Goal: Task Accomplishment & Management: Use online tool/utility

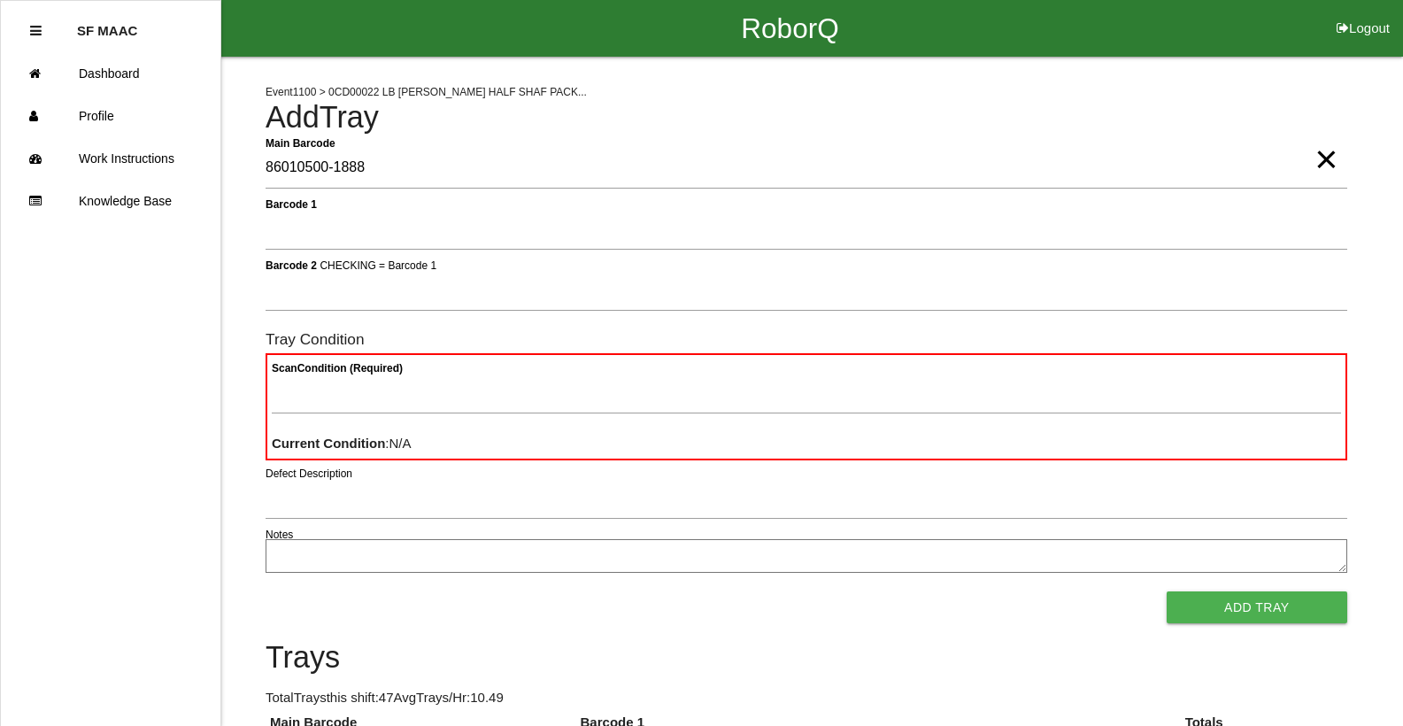
type Barcode "86010500-1888"
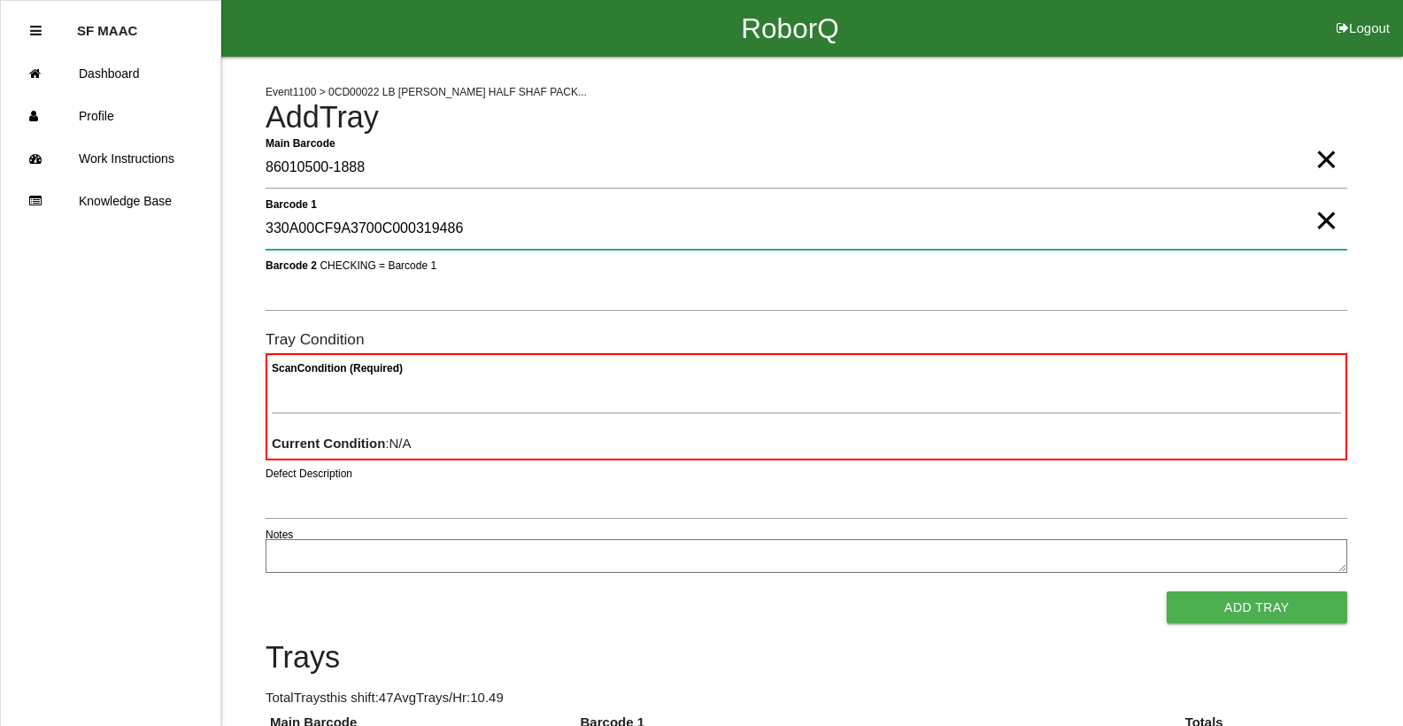
type 1 "330A00CF9A3700C000319486"
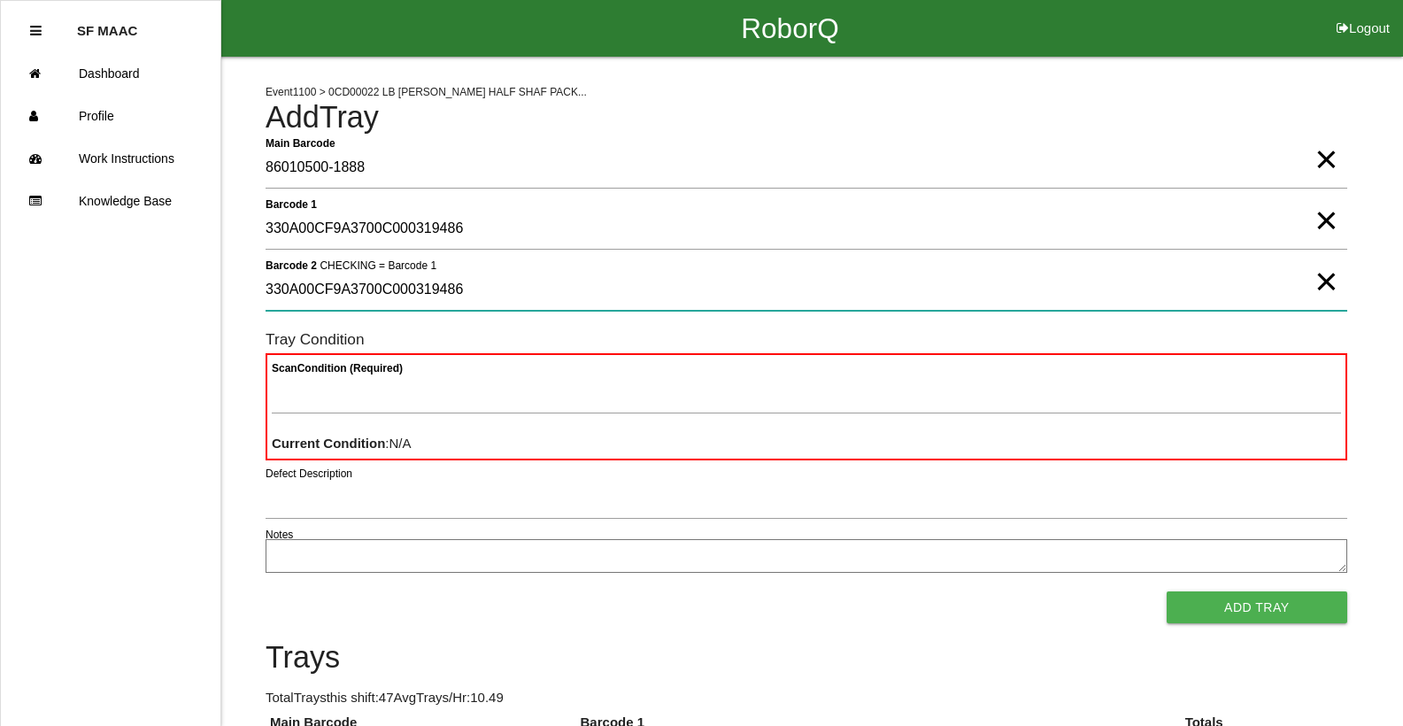
type 2 "330A00CF9A3700C000319486"
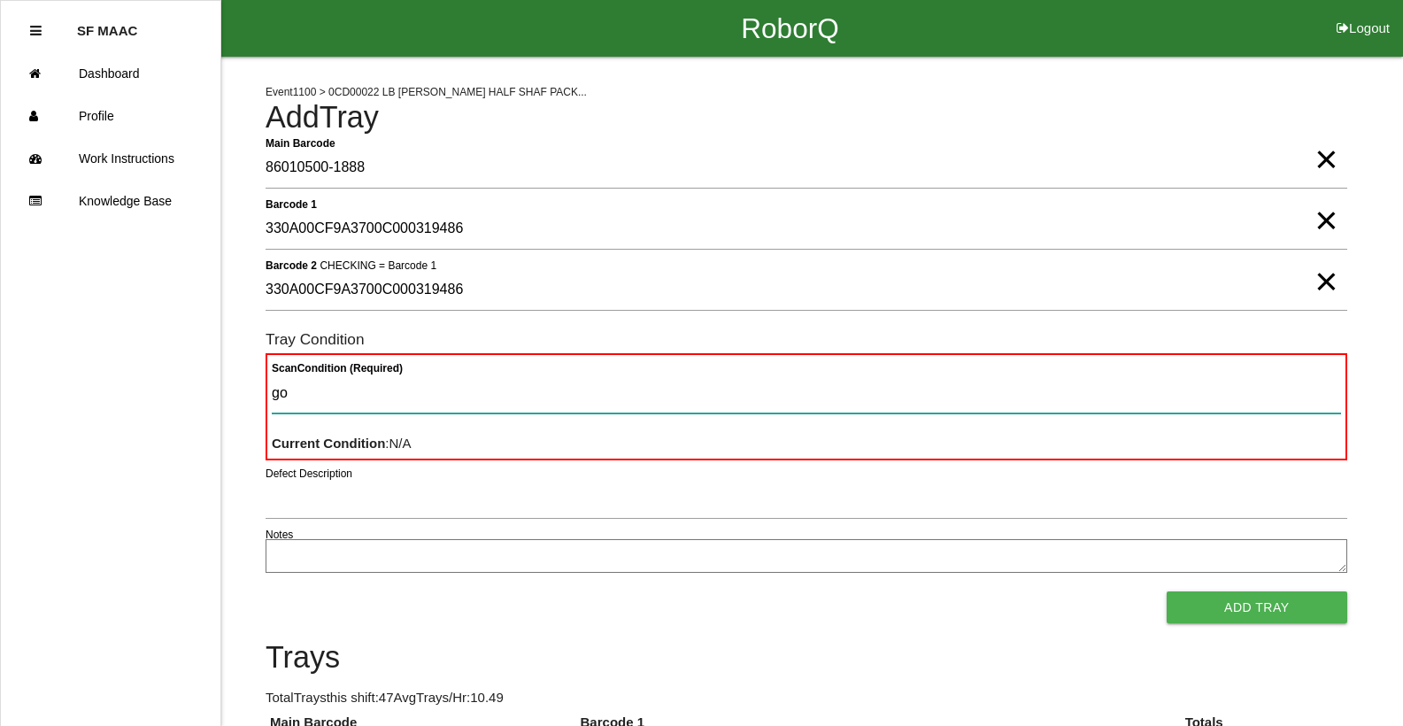
type Condition "goo"
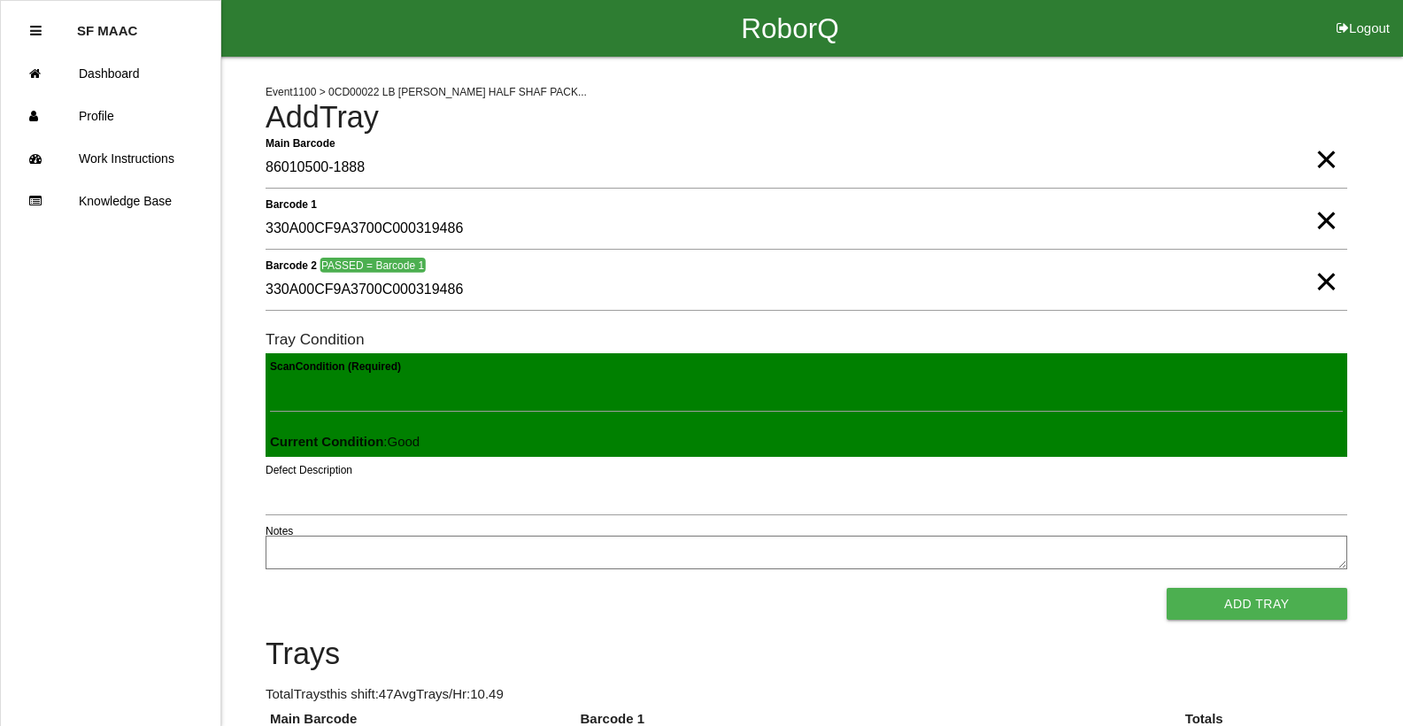
click button "Add Tray" at bounding box center [1257, 604] width 181 height 32
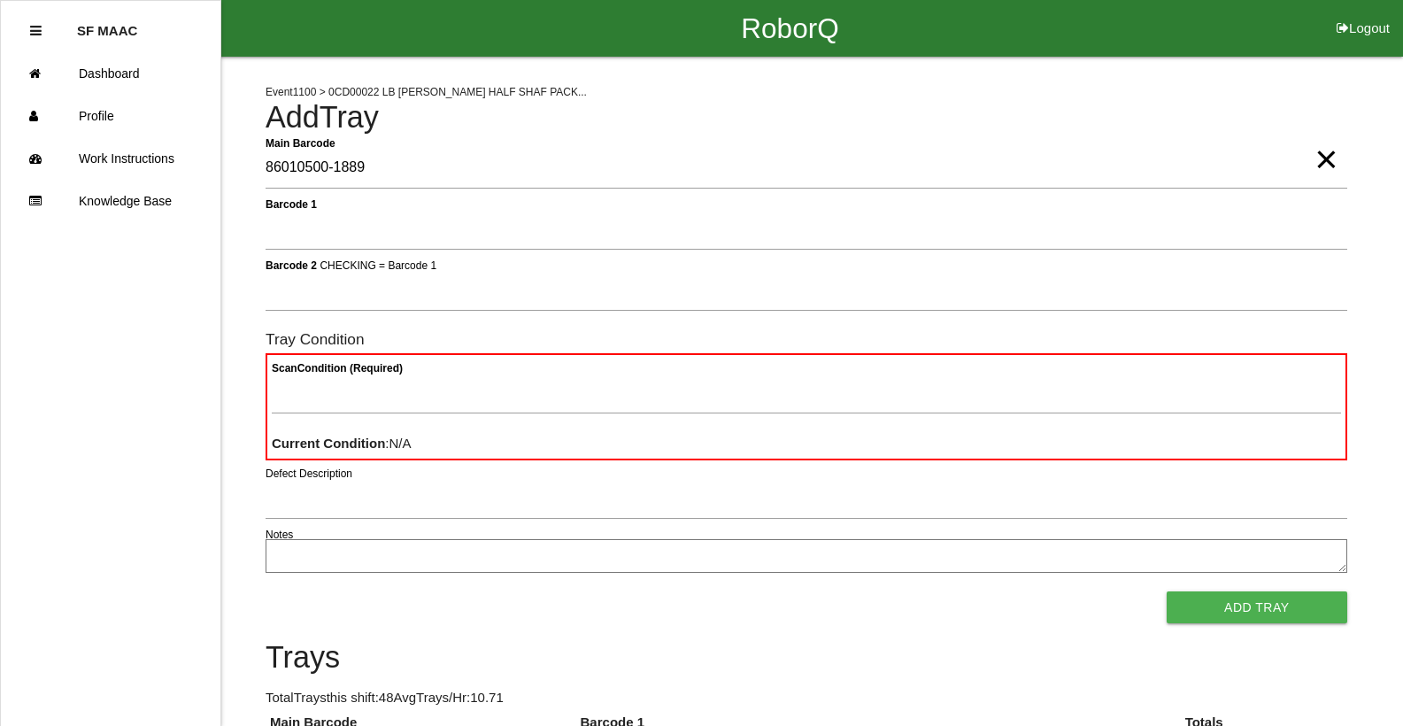
type Barcode "86010500-1889"
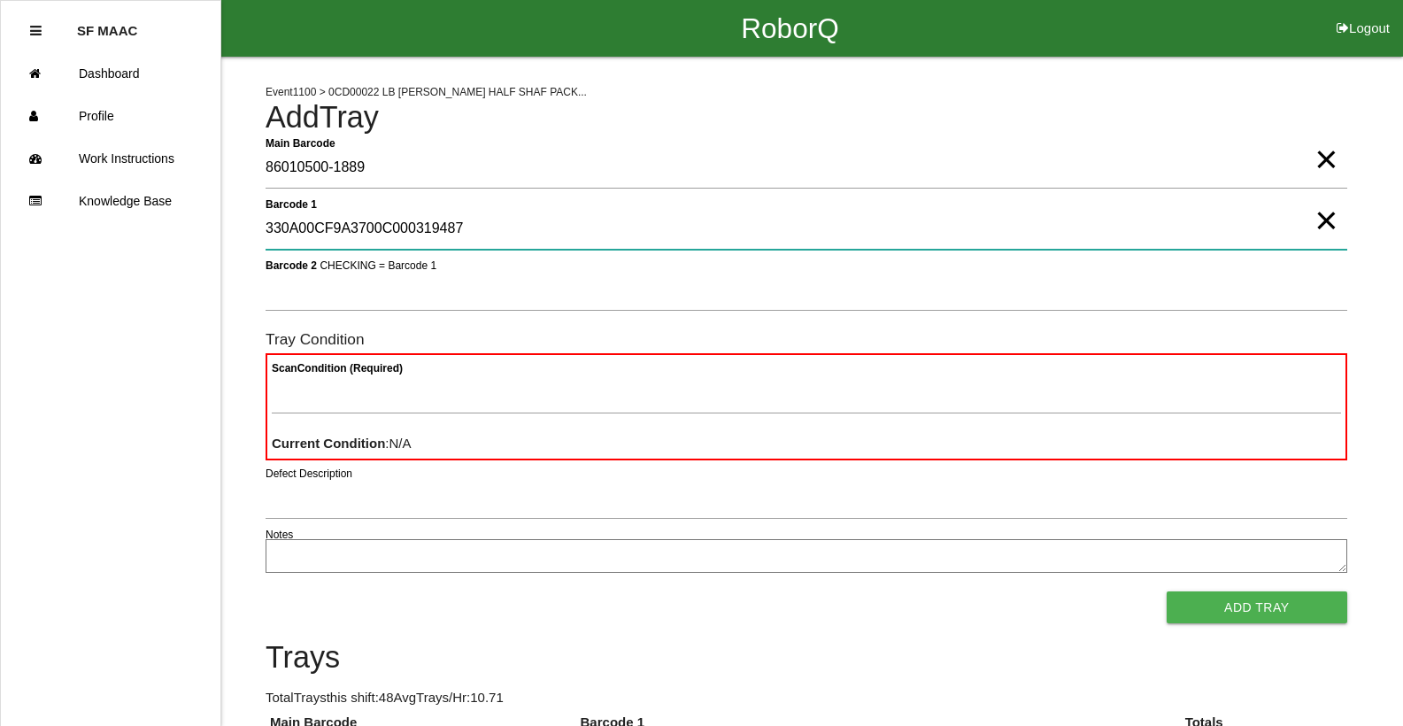
type 1 "330A00CF9A3700C000319487"
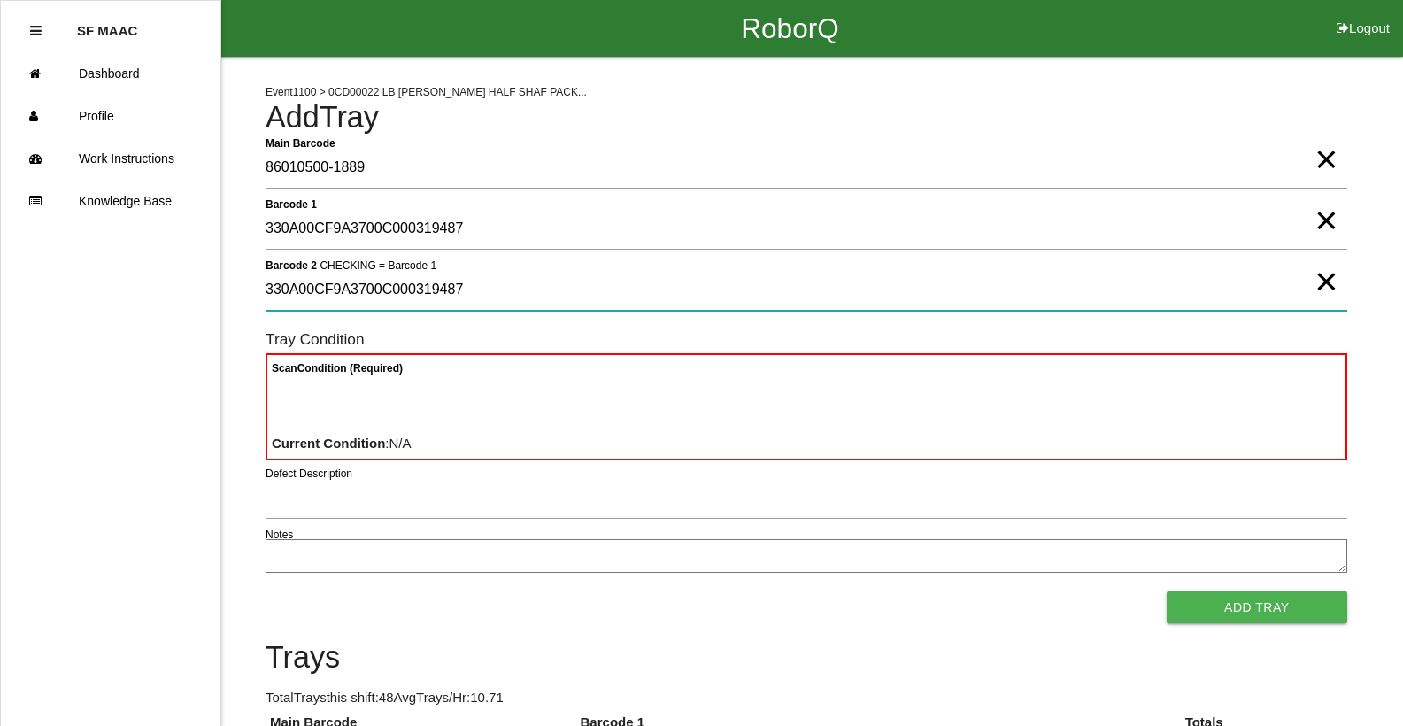
type 2 "330A00CF9A3700C000319487"
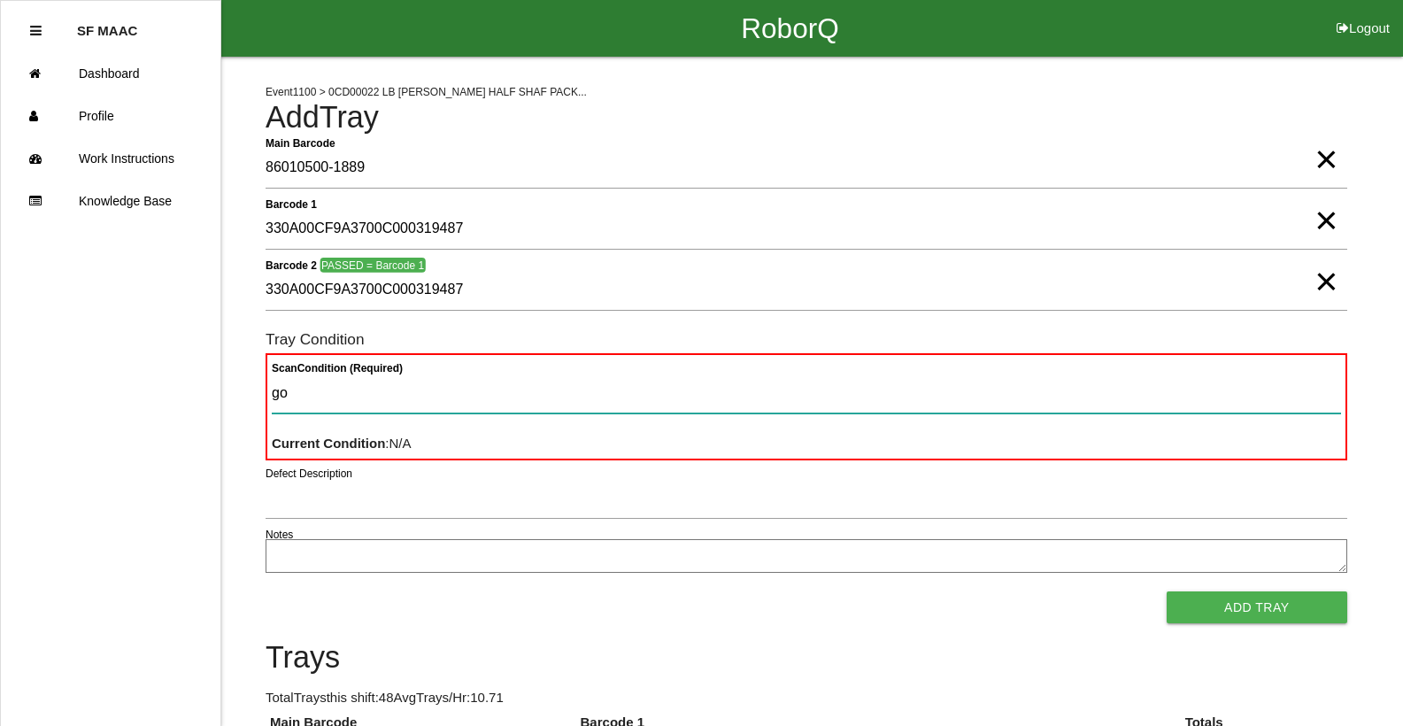
type Condition "goo"
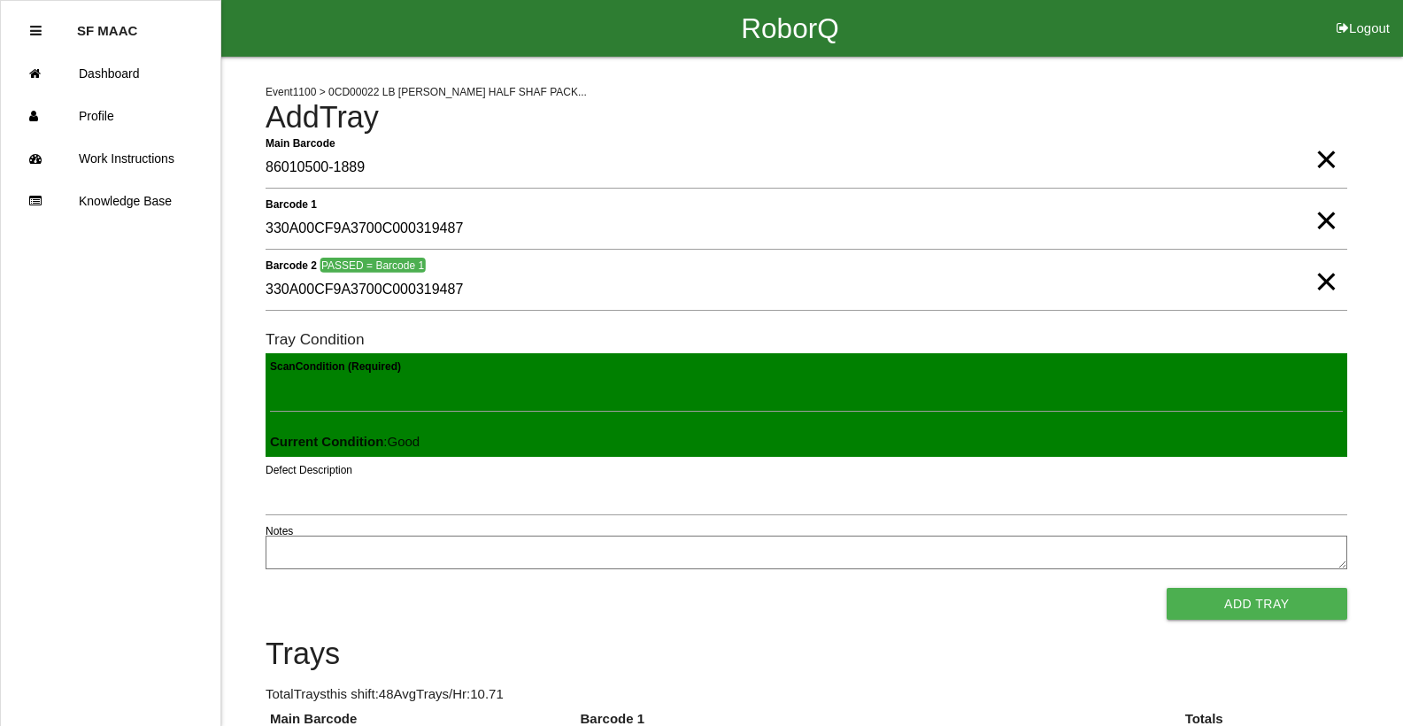
click at [1167, 588] on button "Add Tray" at bounding box center [1257, 604] width 181 height 32
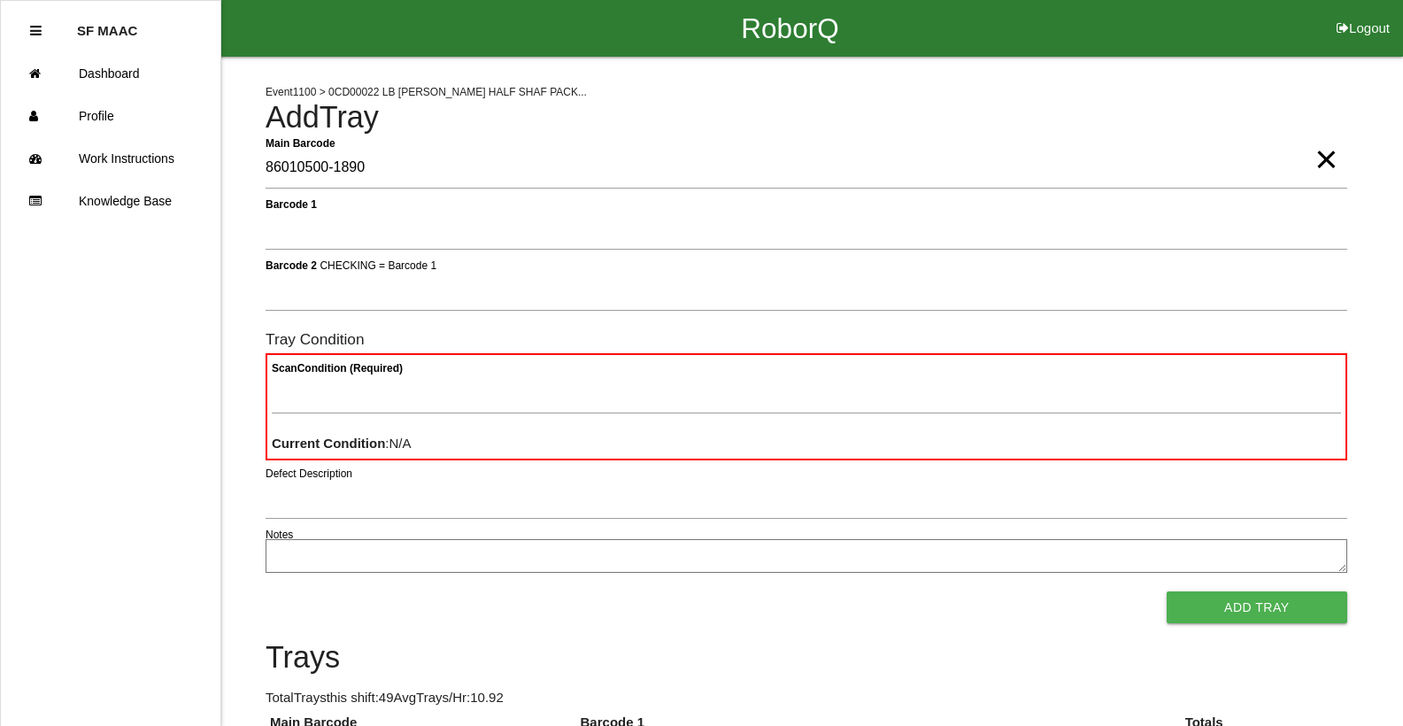
type Barcode "86010500-1890"
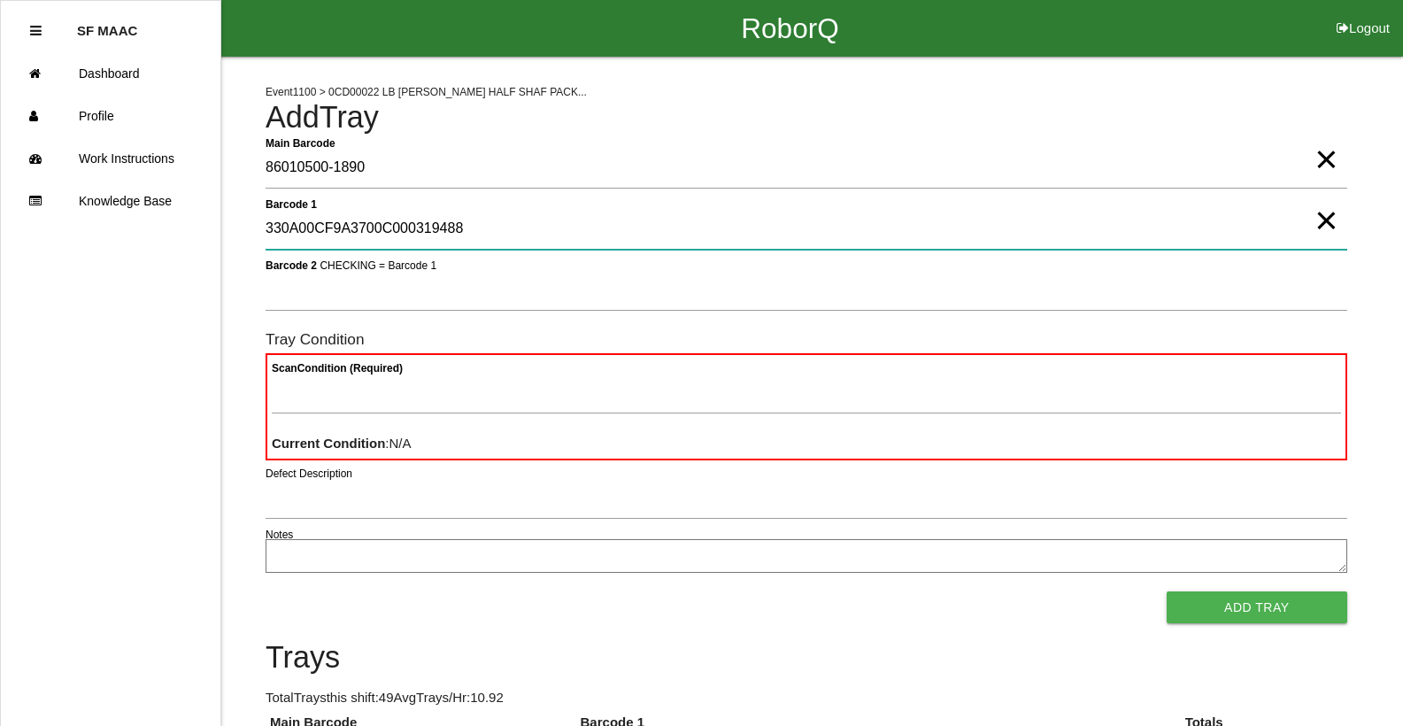
type 1 "330A00CF9A3700C000319488"
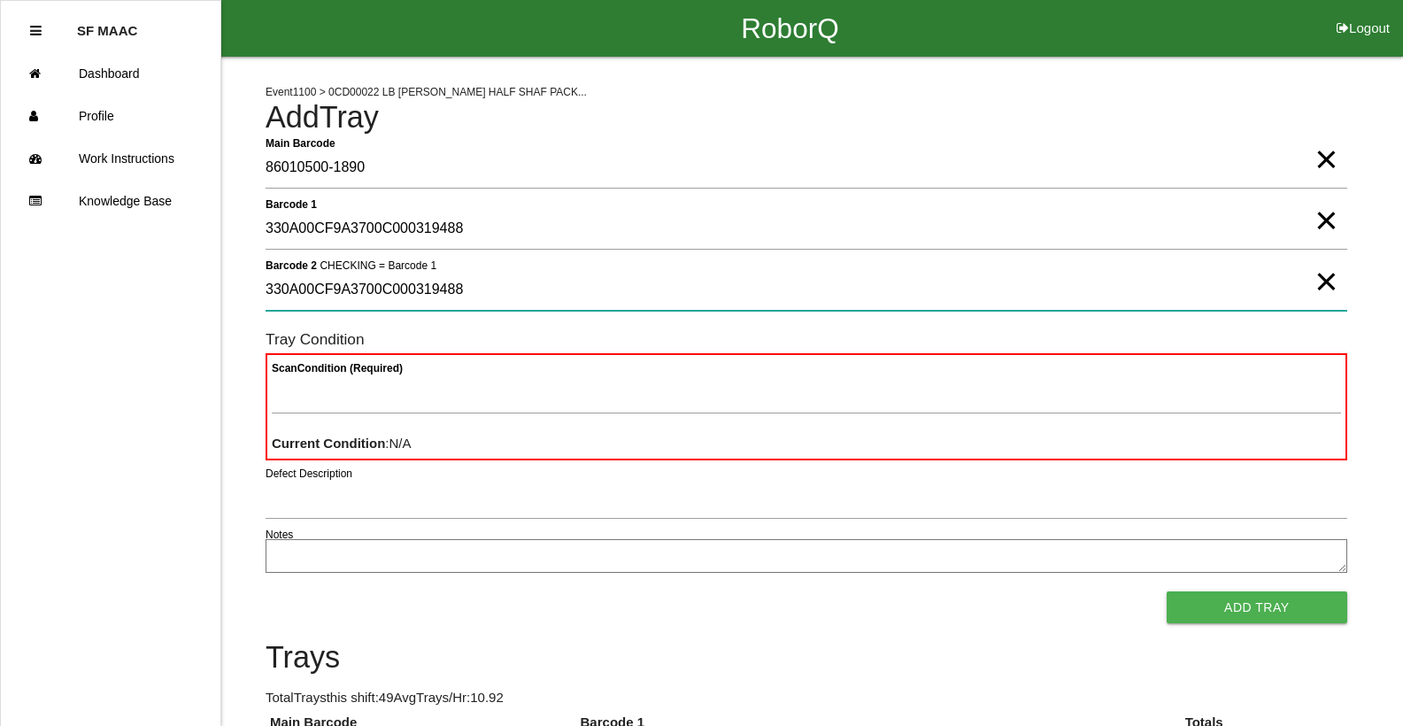
type 2 "330A00CF9A3700C000319488"
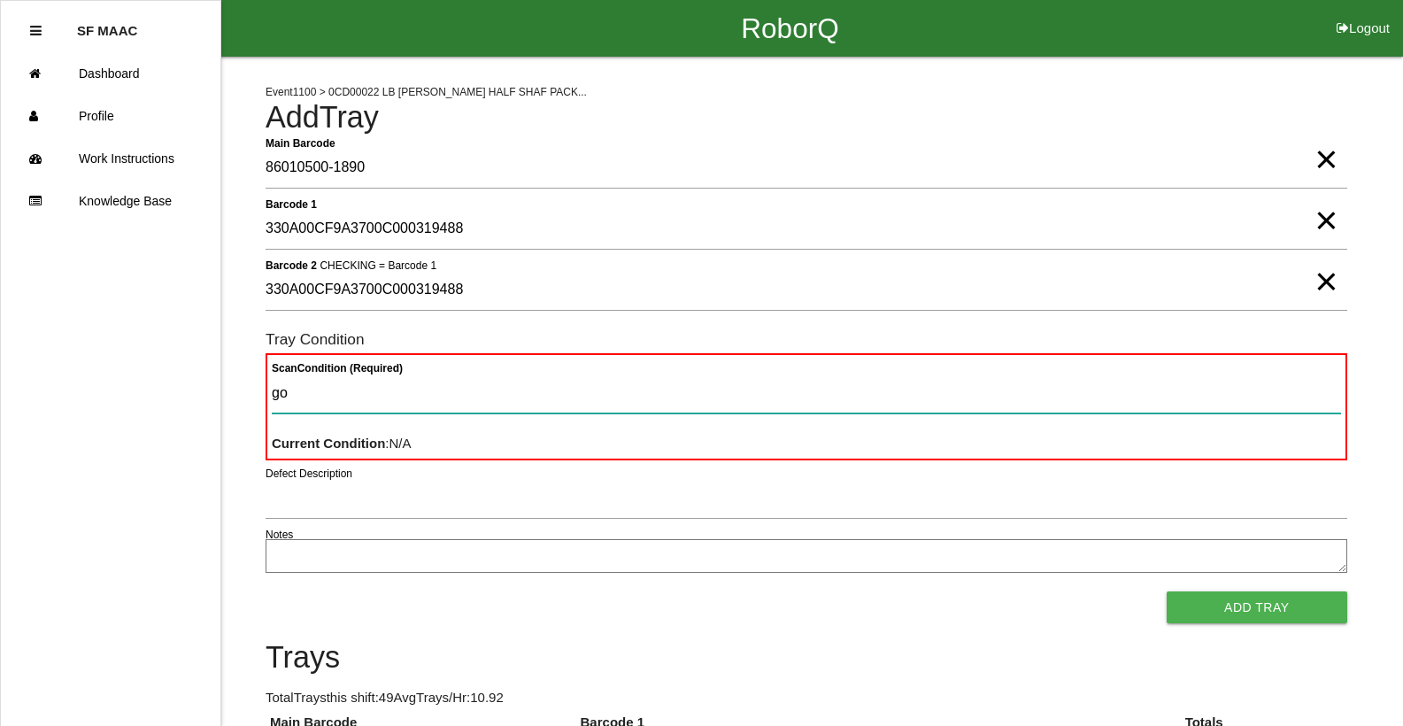
type Condition "goo"
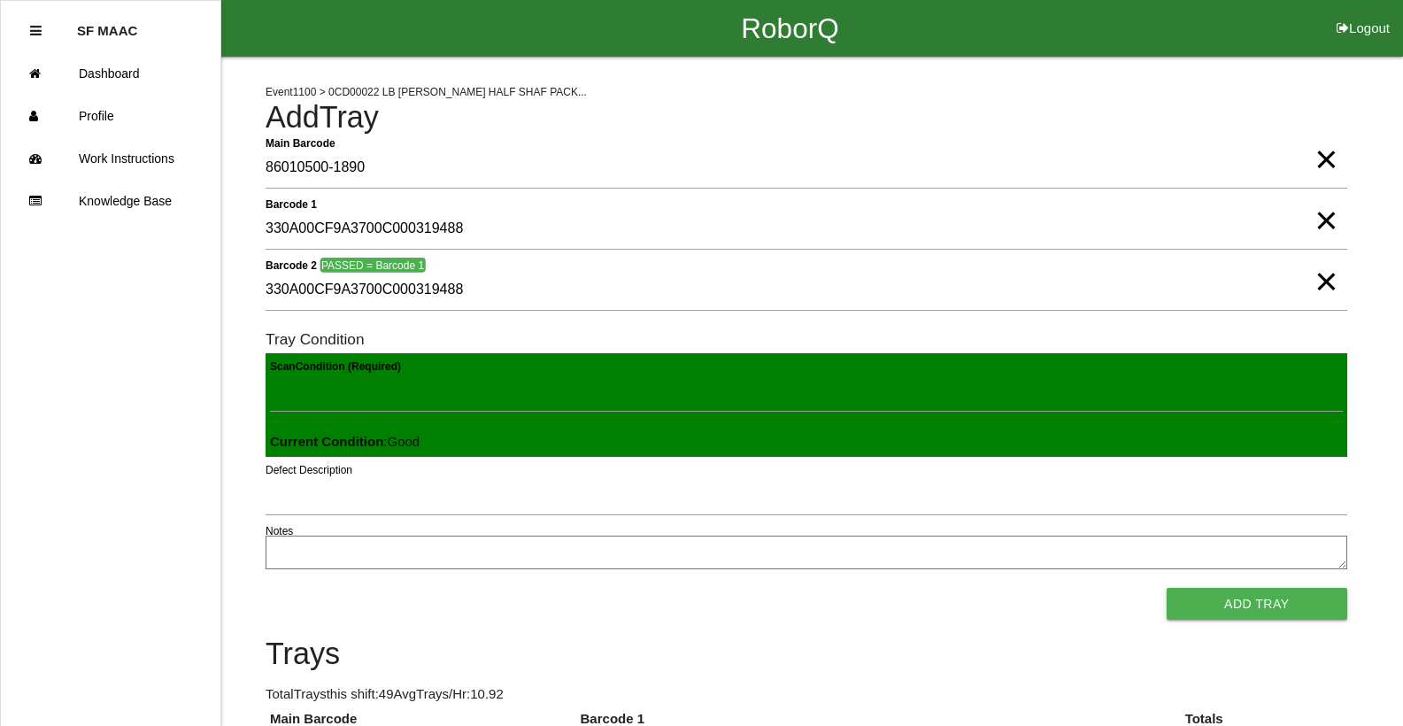
click button "Add Tray" at bounding box center [1257, 604] width 181 height 32
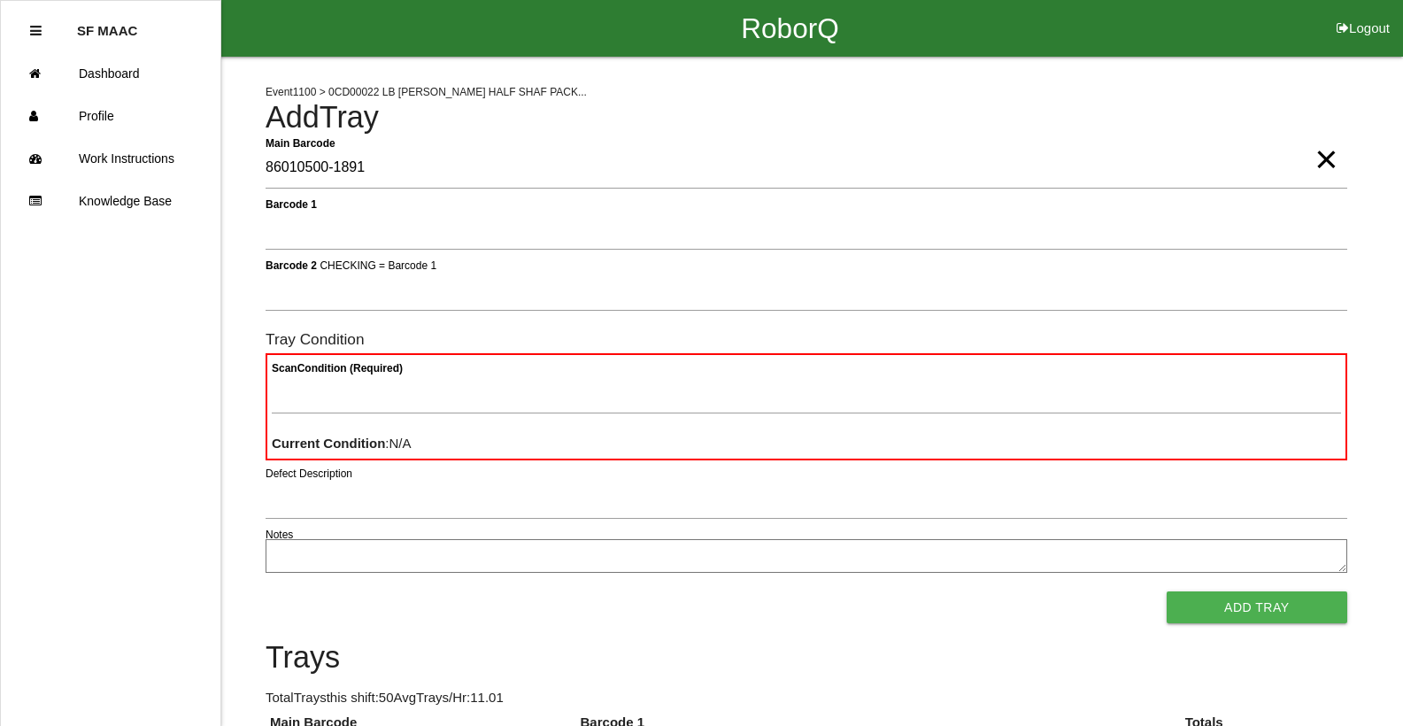
type Barcode "86010500-1891"
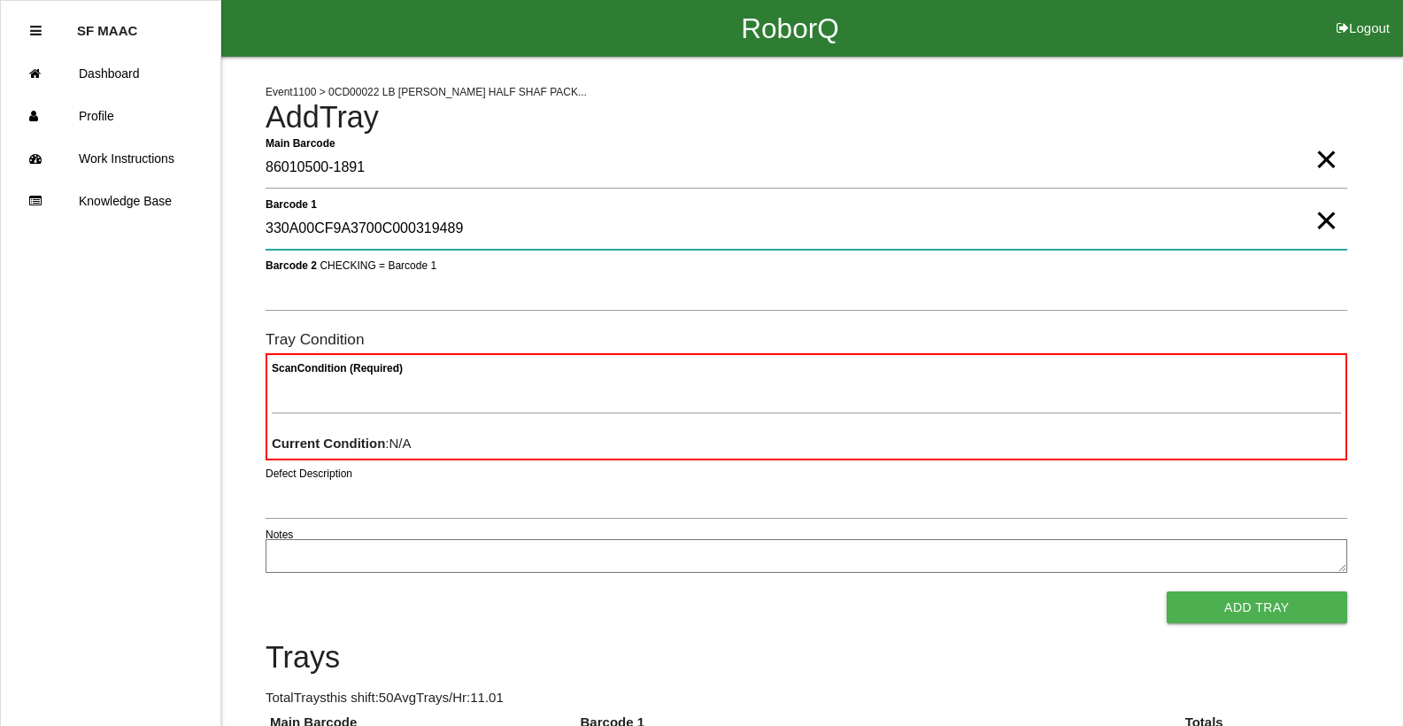
type 1 "330A00CF9A3700C000319489"
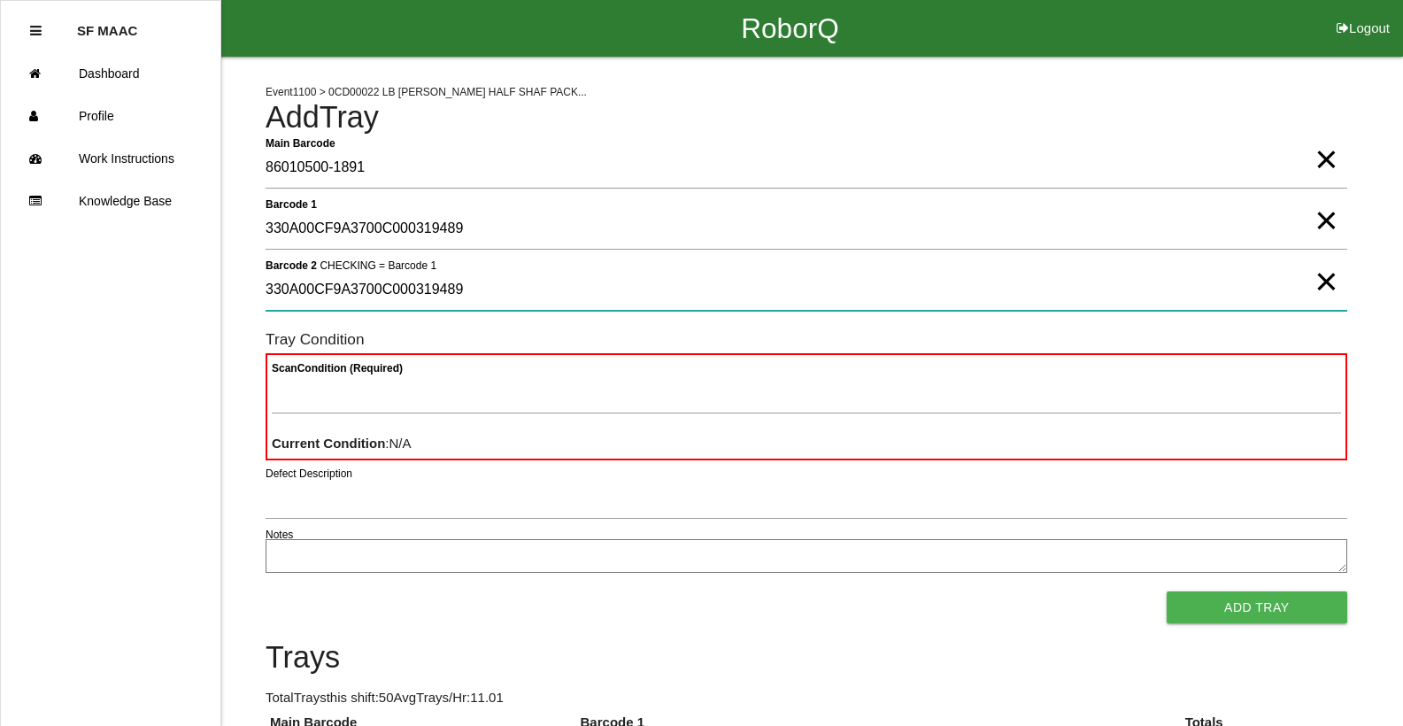
type 2 "330A00CF9A3700C000319489"
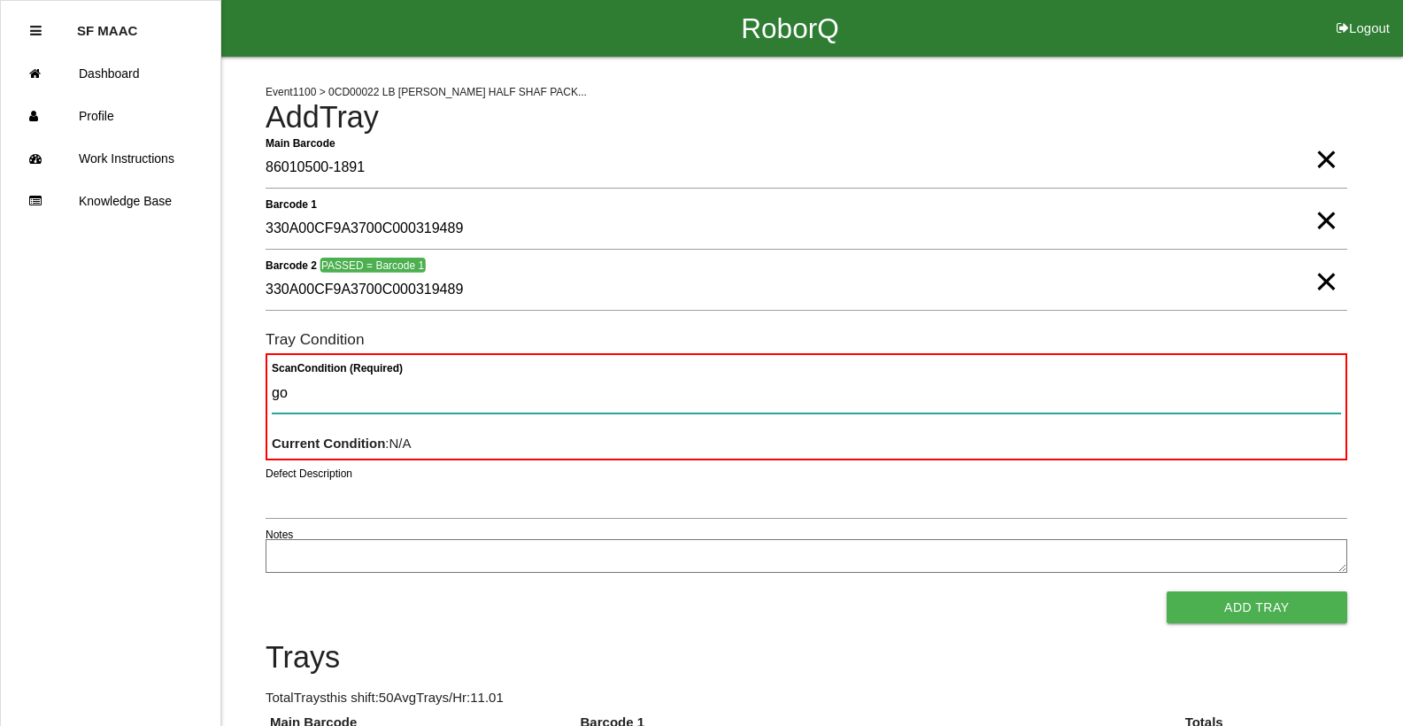
type Condition "goo"
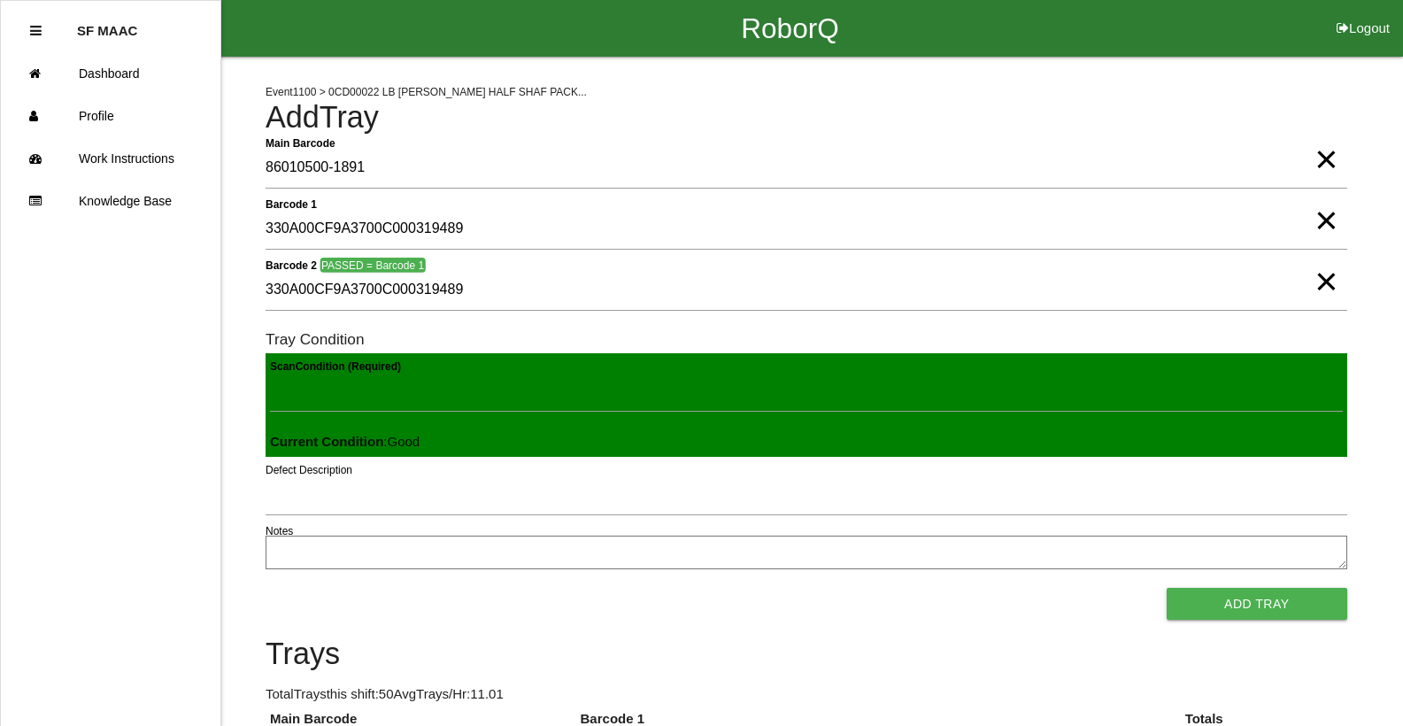
click at [1167, 588] on button "Add Tray" at bounding box center [1257, 604] width 181 height 32
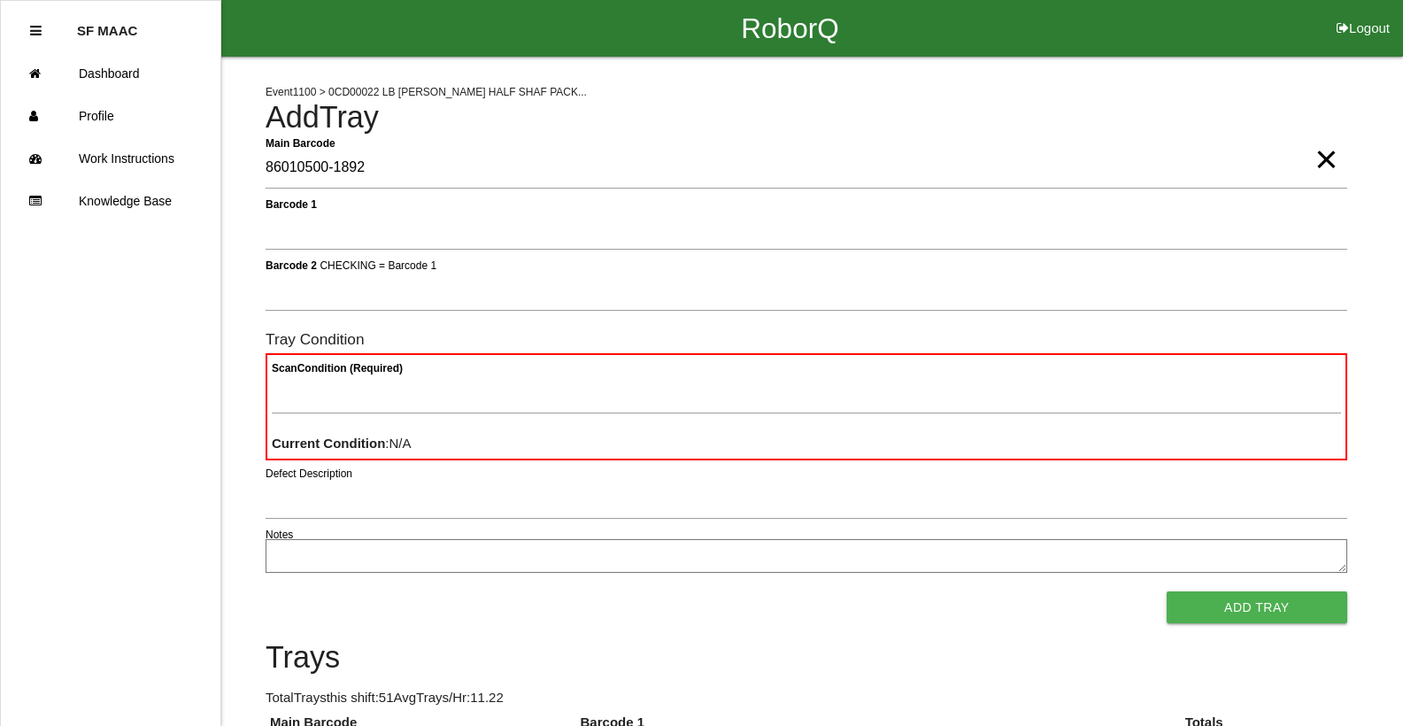
type Barcode "86010500-1892"
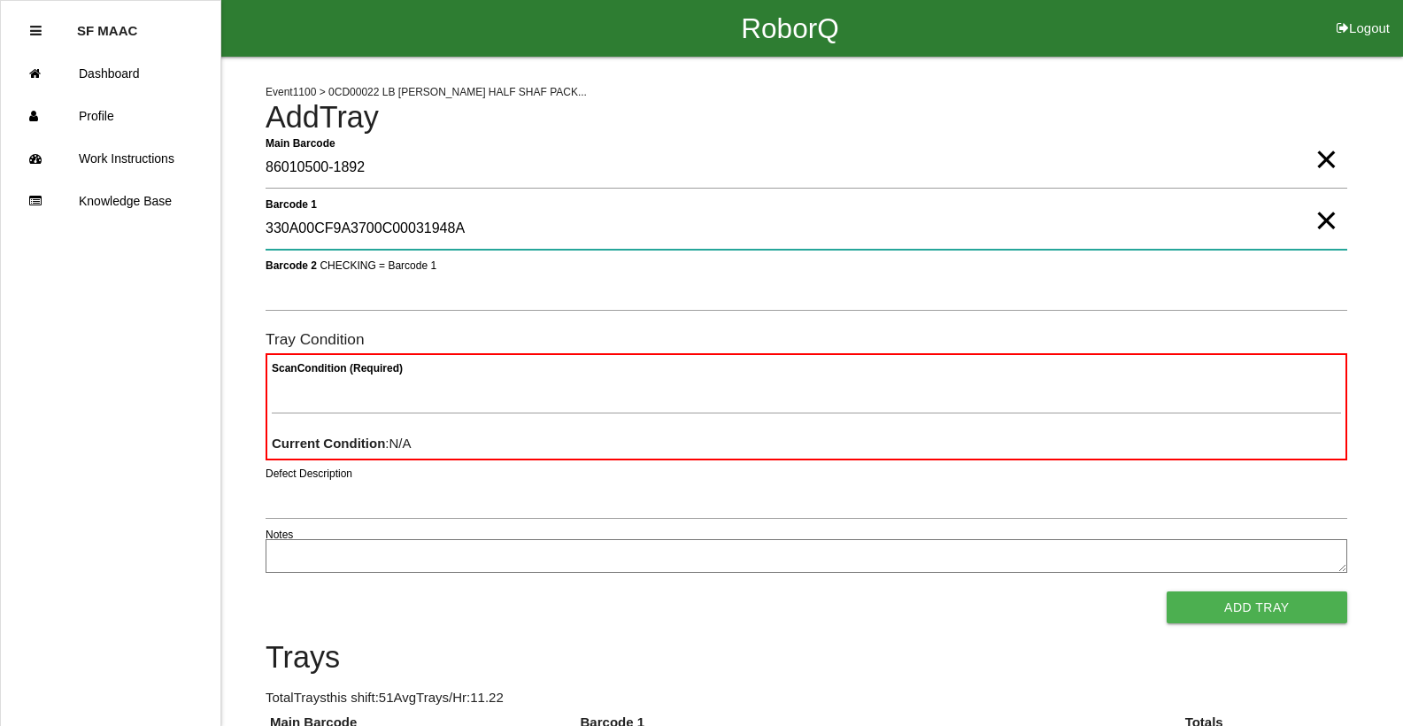
type 1 "330A00CF9A3700C00031948A"
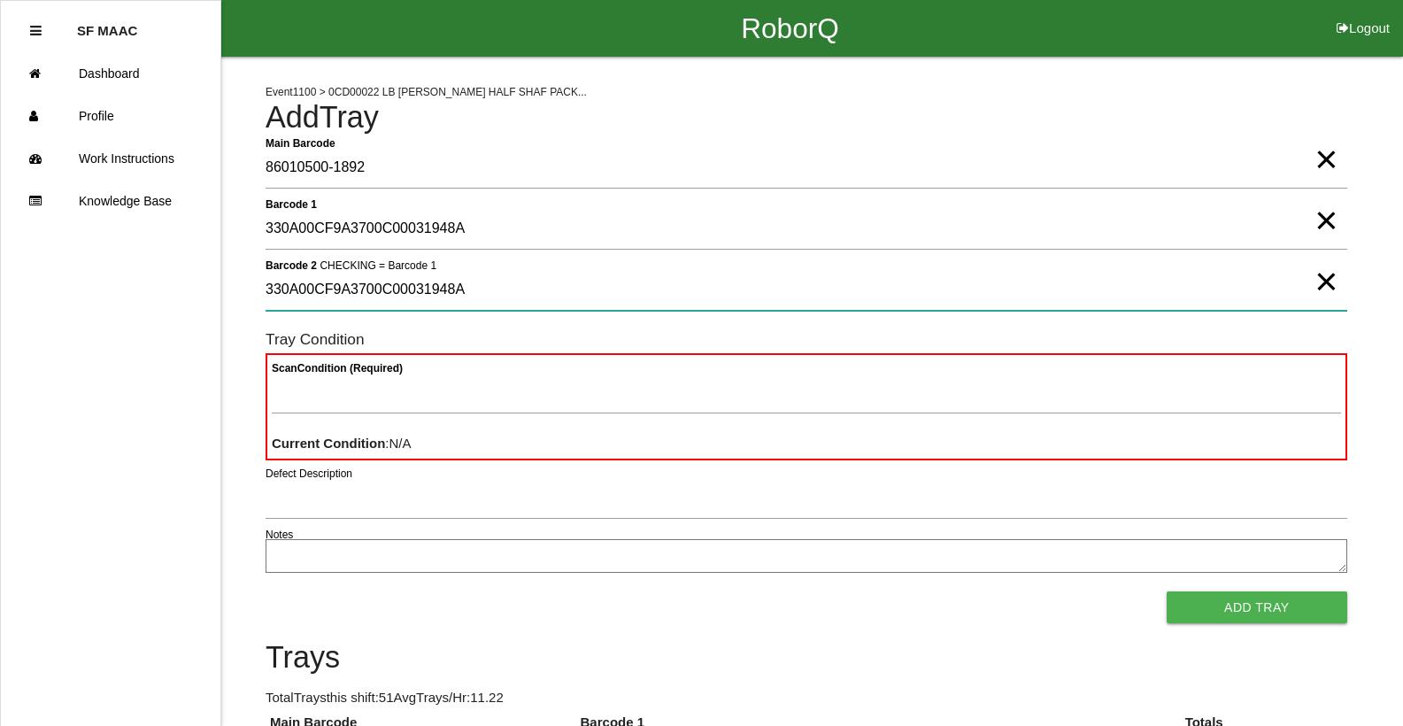
type 2 "330A00CF9A3700C00031948A"
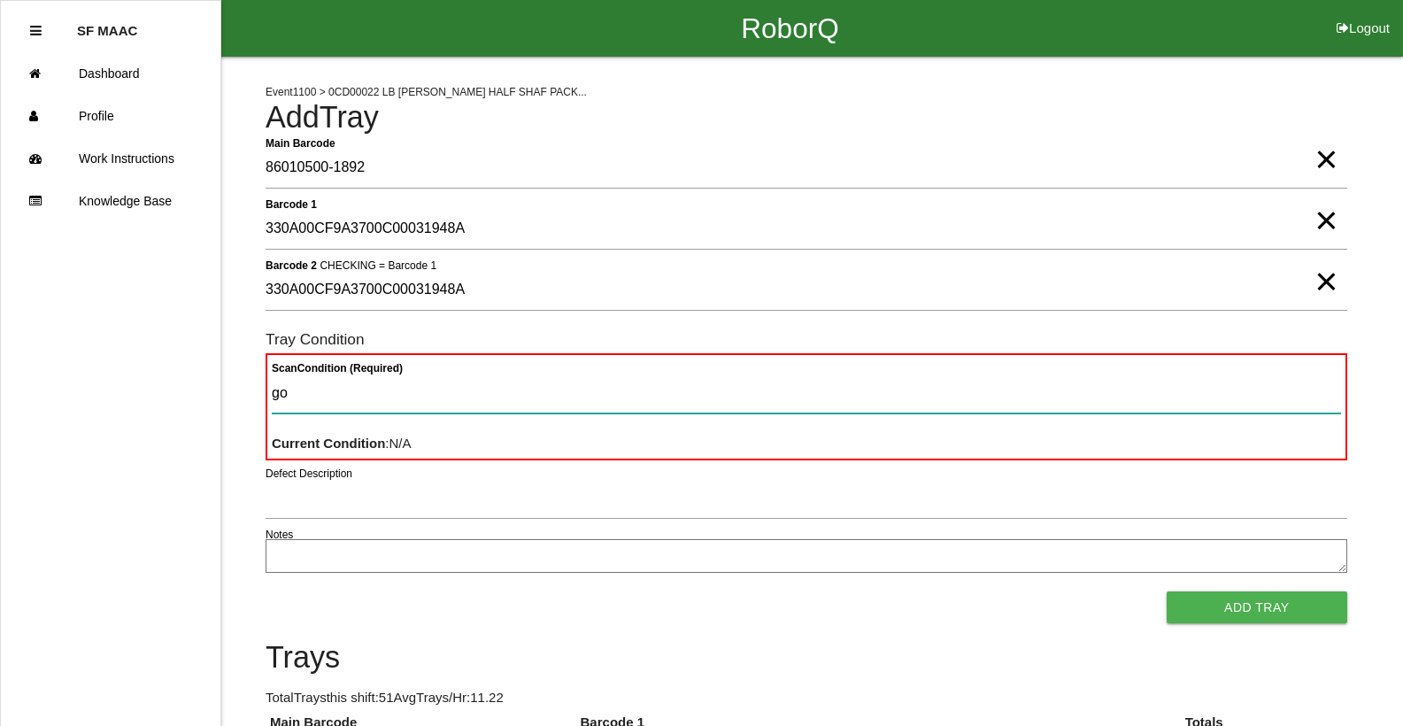
type Condition "goo"
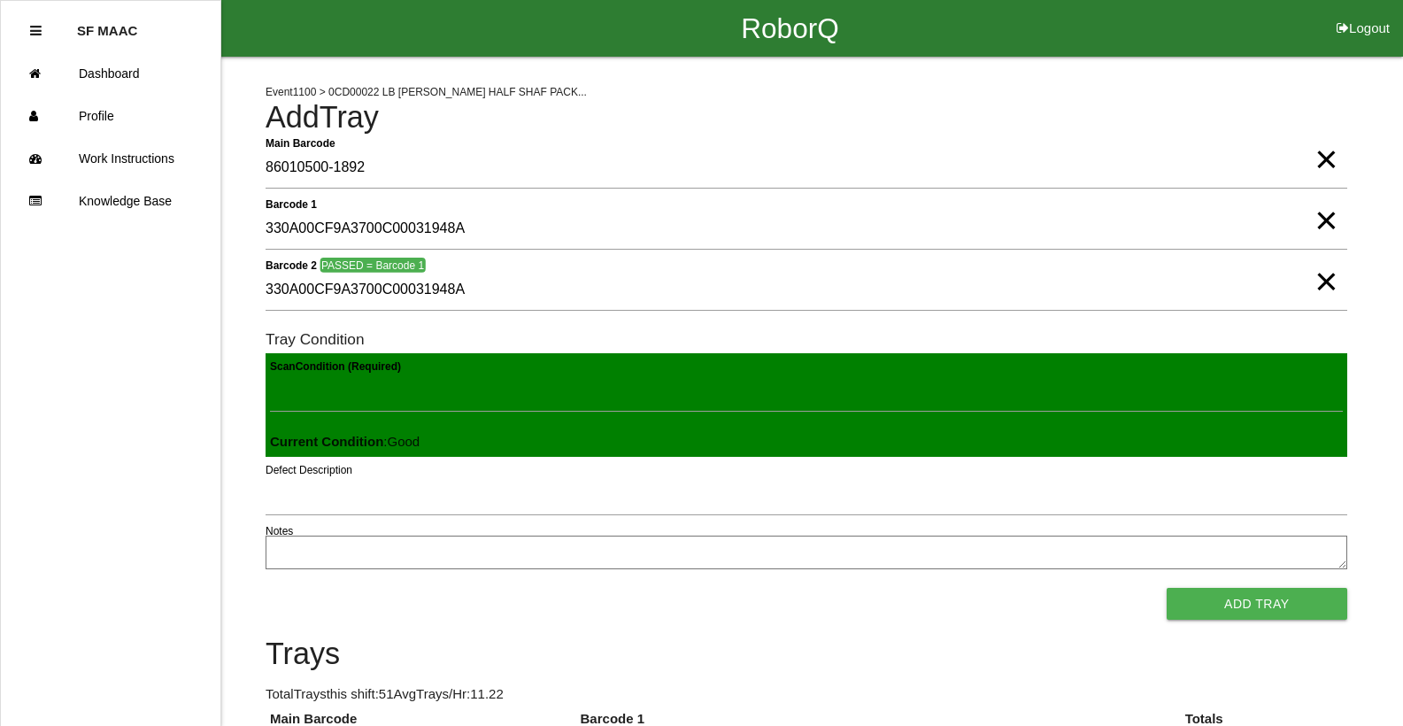
click at [1167, 588] on button "Add Tray" at bounding box center [1257, 604] width 181 height 32
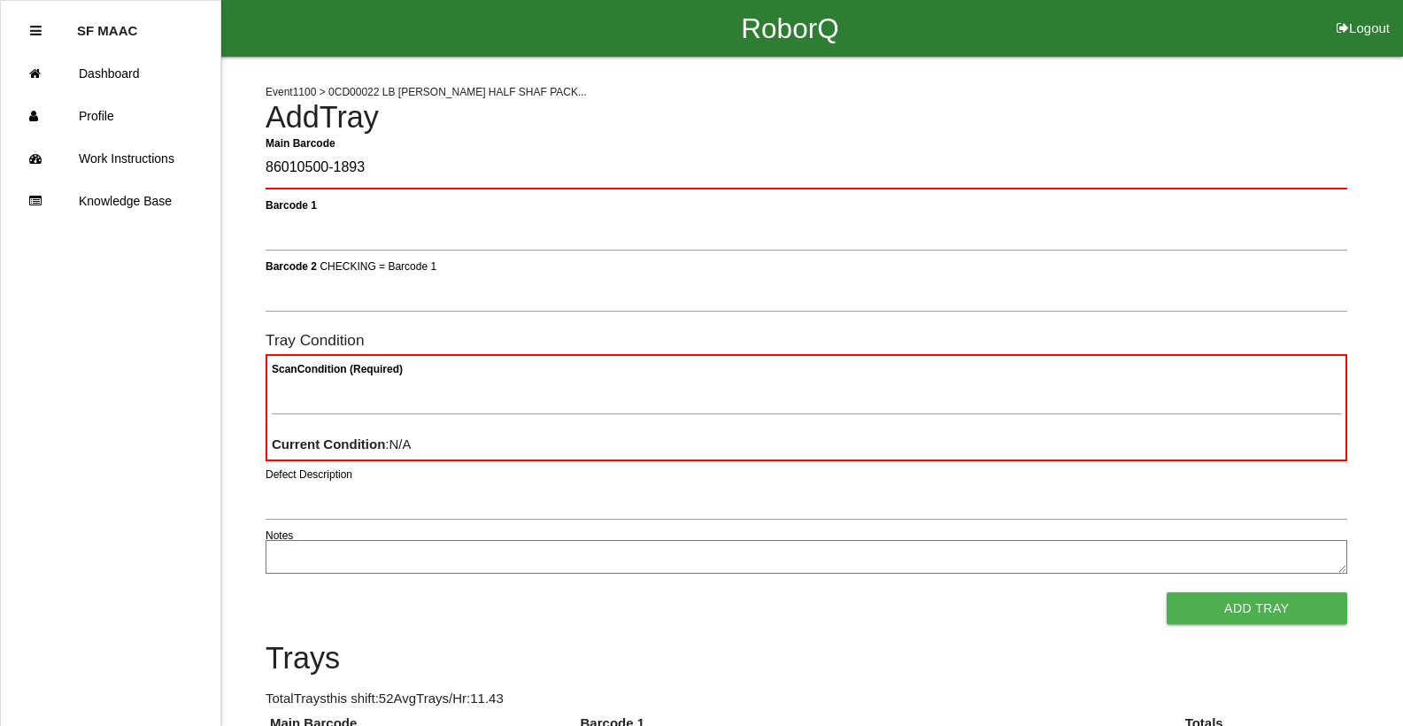
type Barcode "86010500-1893"
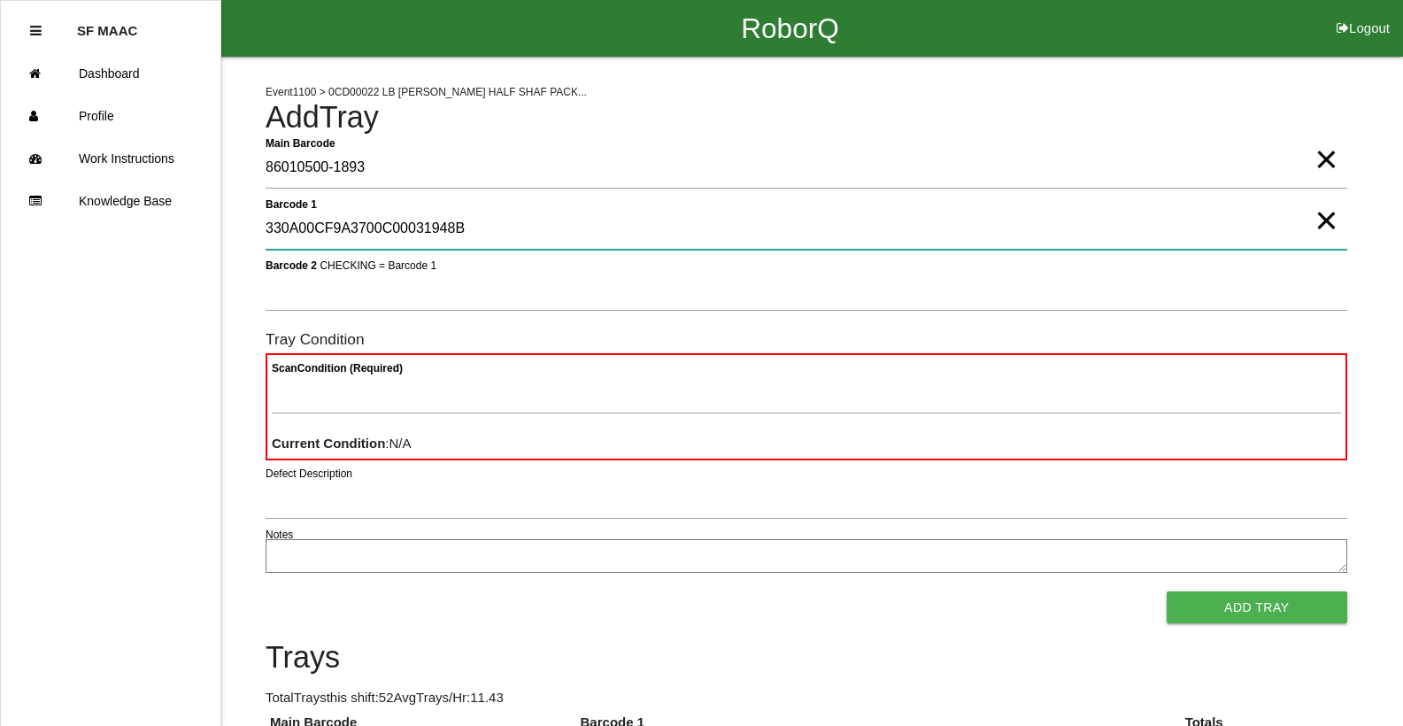
type 1 "330A00CF9A3700C00031948B"
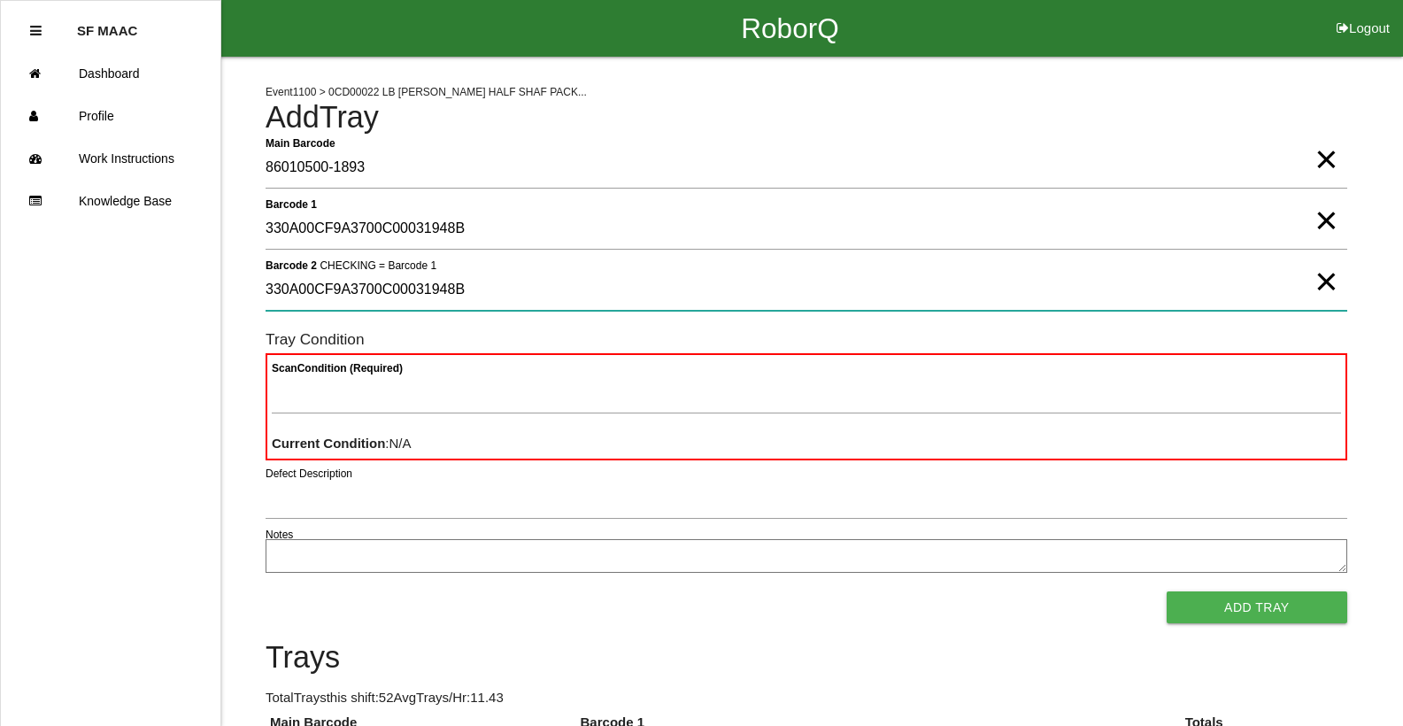
type 2 "330A00CF9A3700C00031948B"
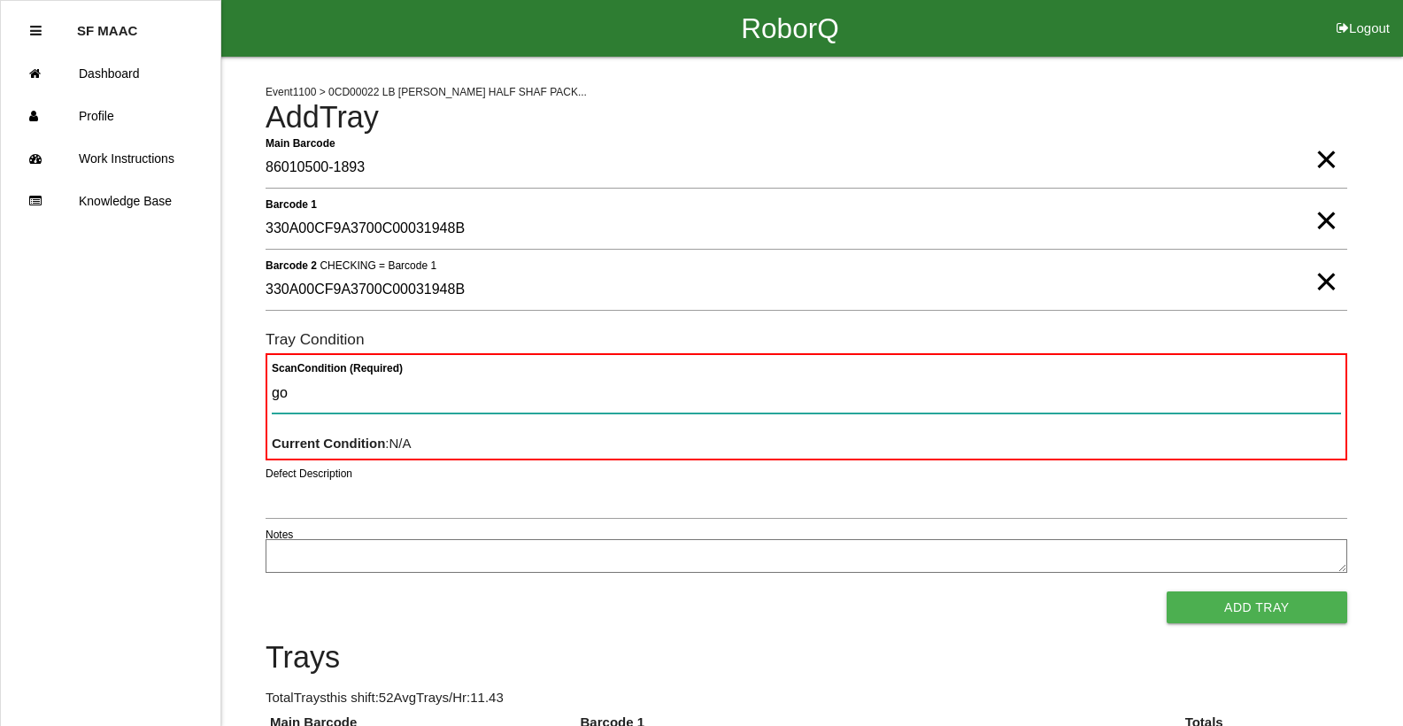
type Condition "goo"
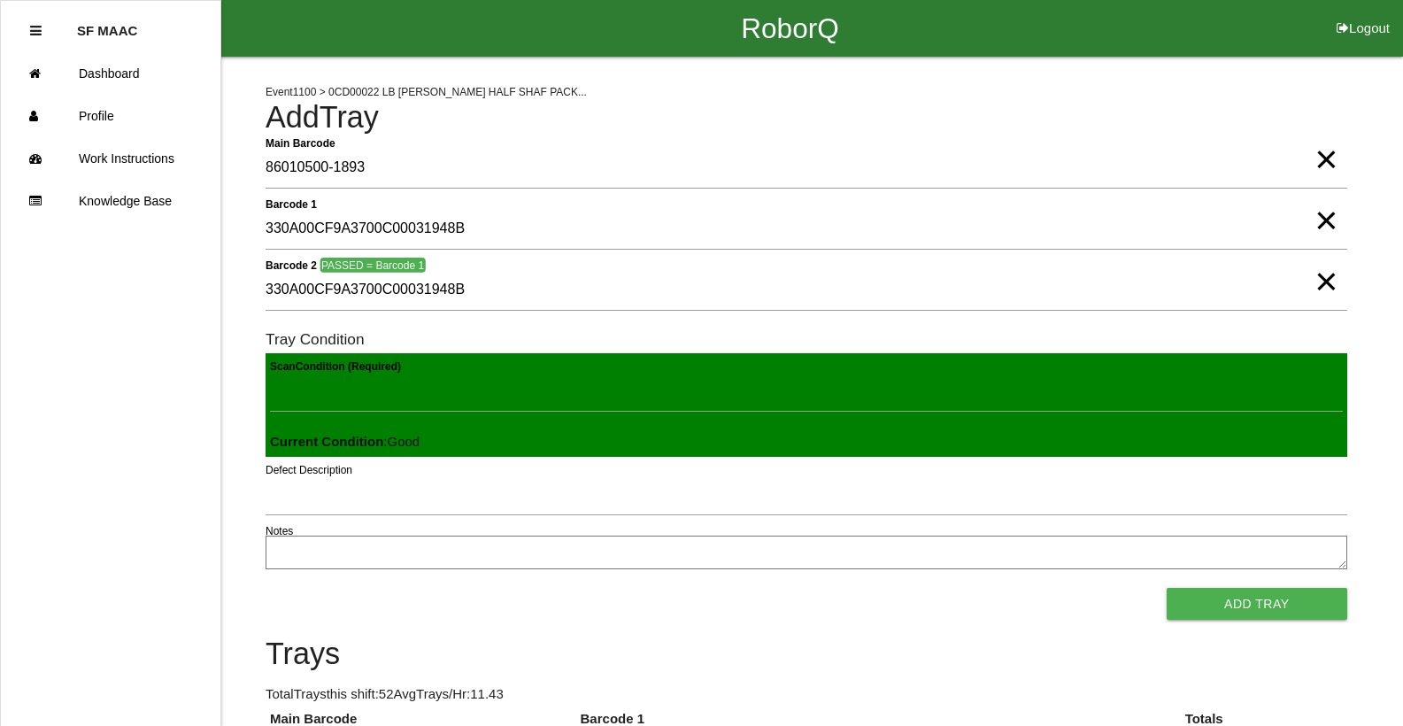
click at [1167, 588] on button "Add Tray" at bounding box center [1257, 604] width 181 height 32
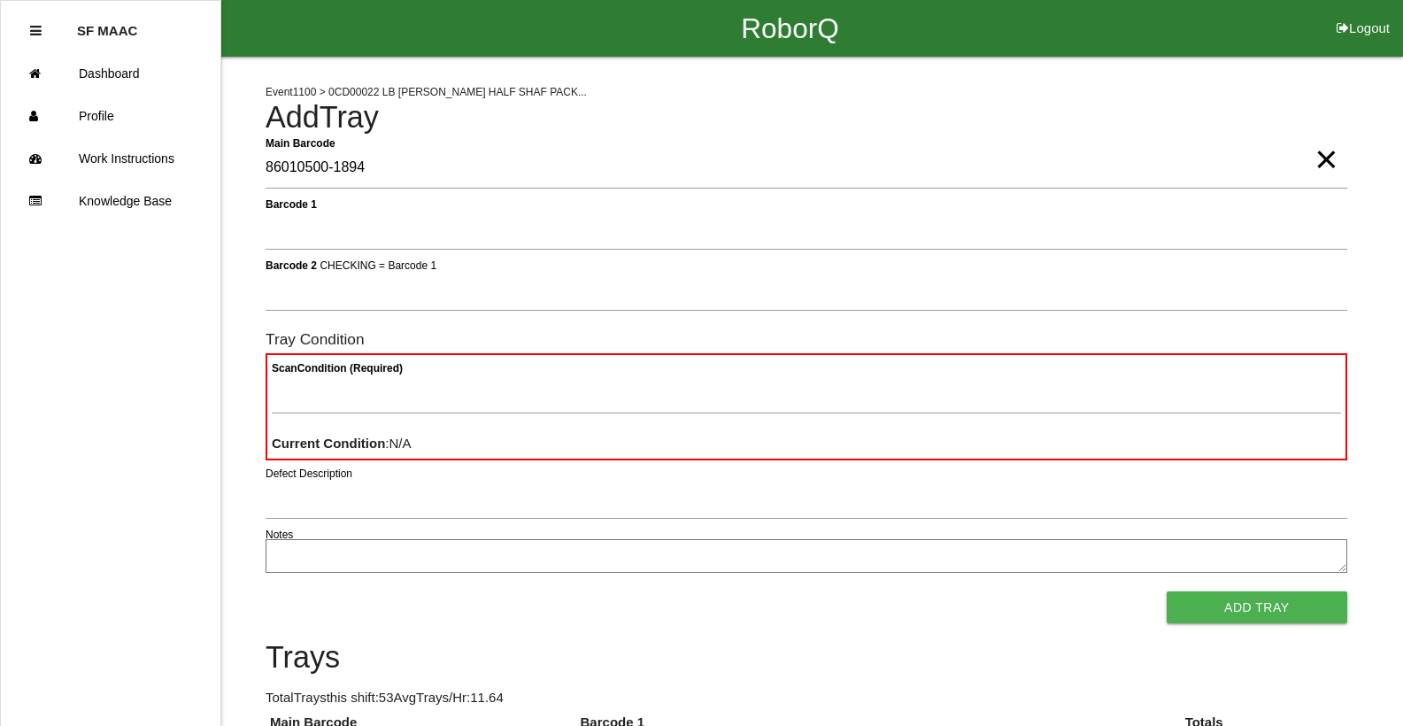
type Barcode "86010500-1894"
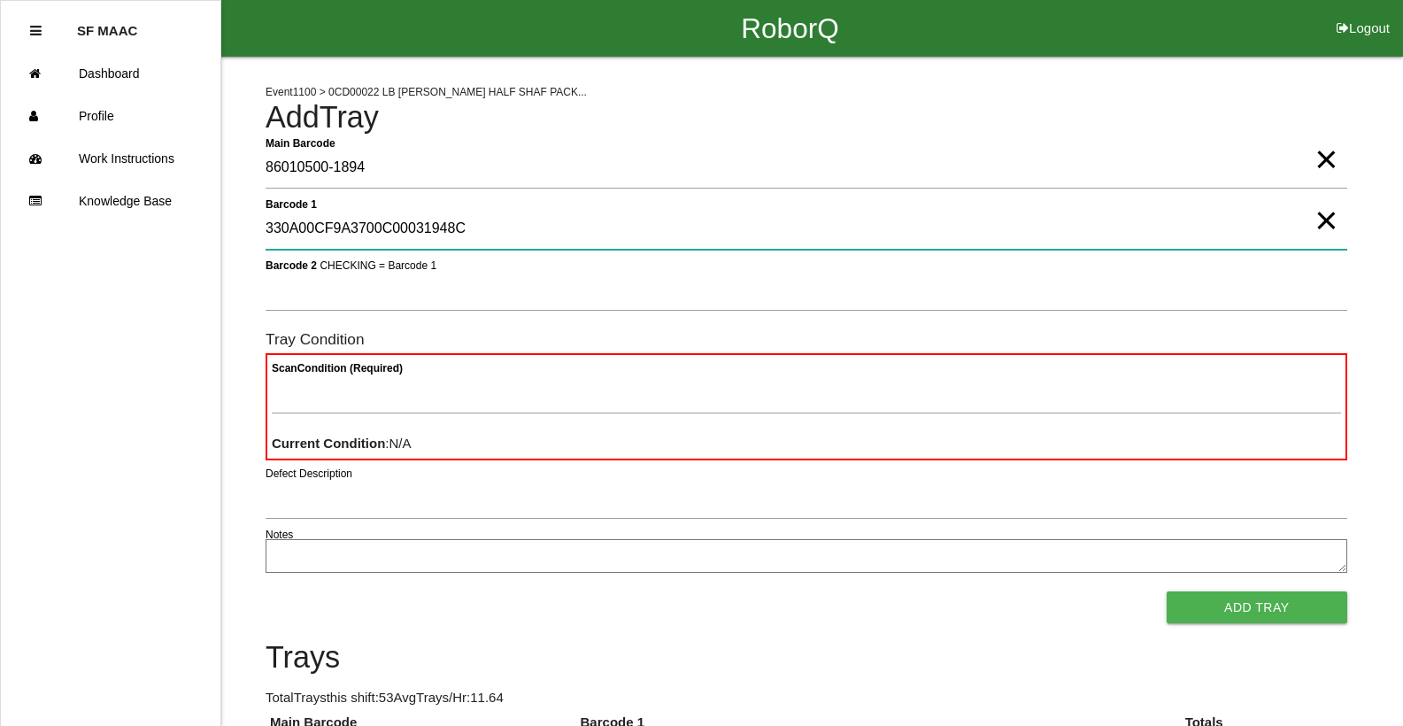
type 1 "330A00CF9A3700C00031948C"
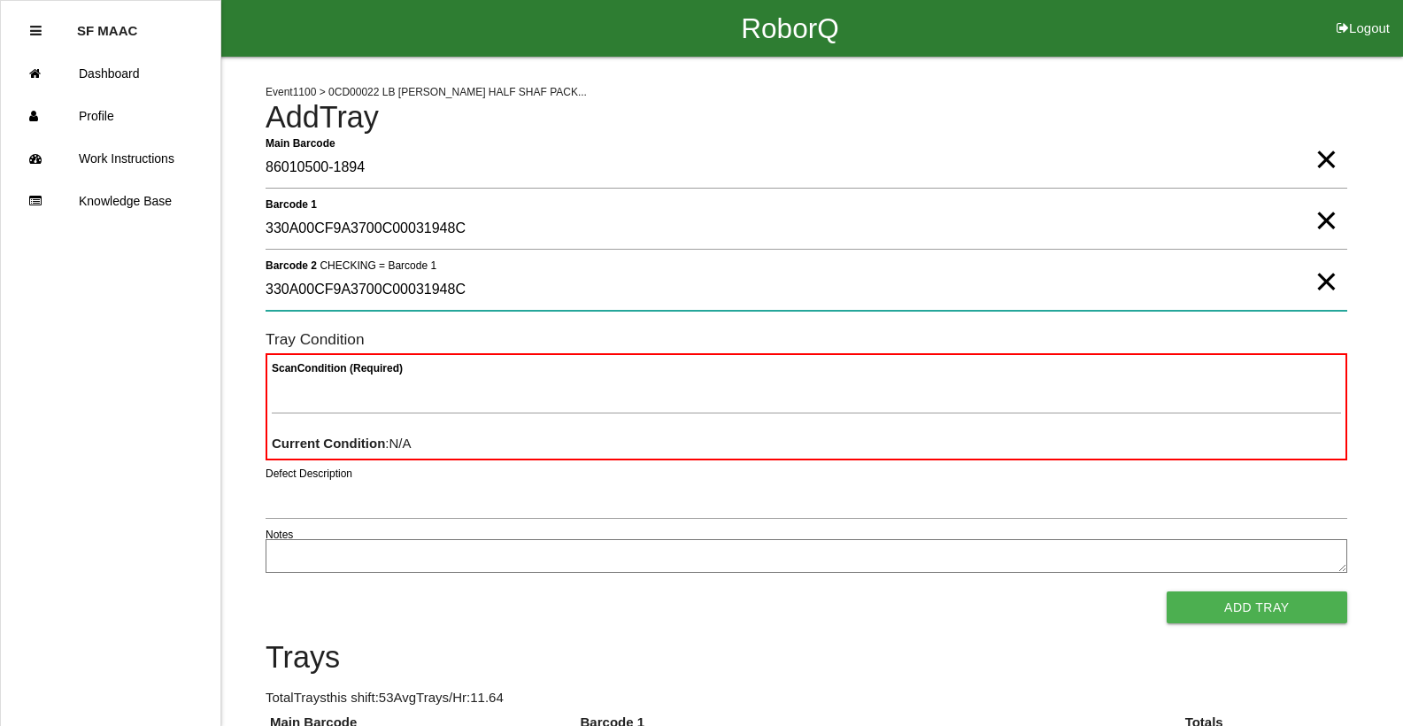
type 2 "330A00CF9A3700C00031948C"
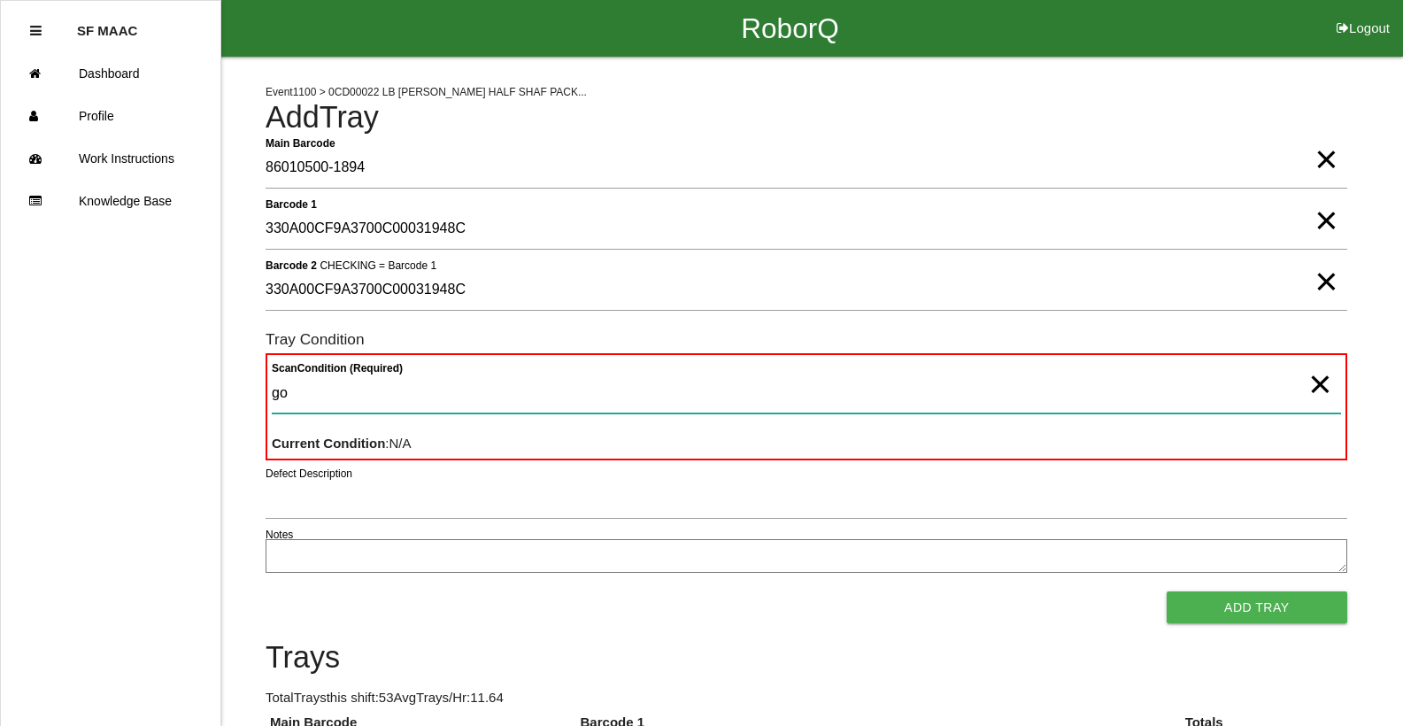
type Condition "goo"
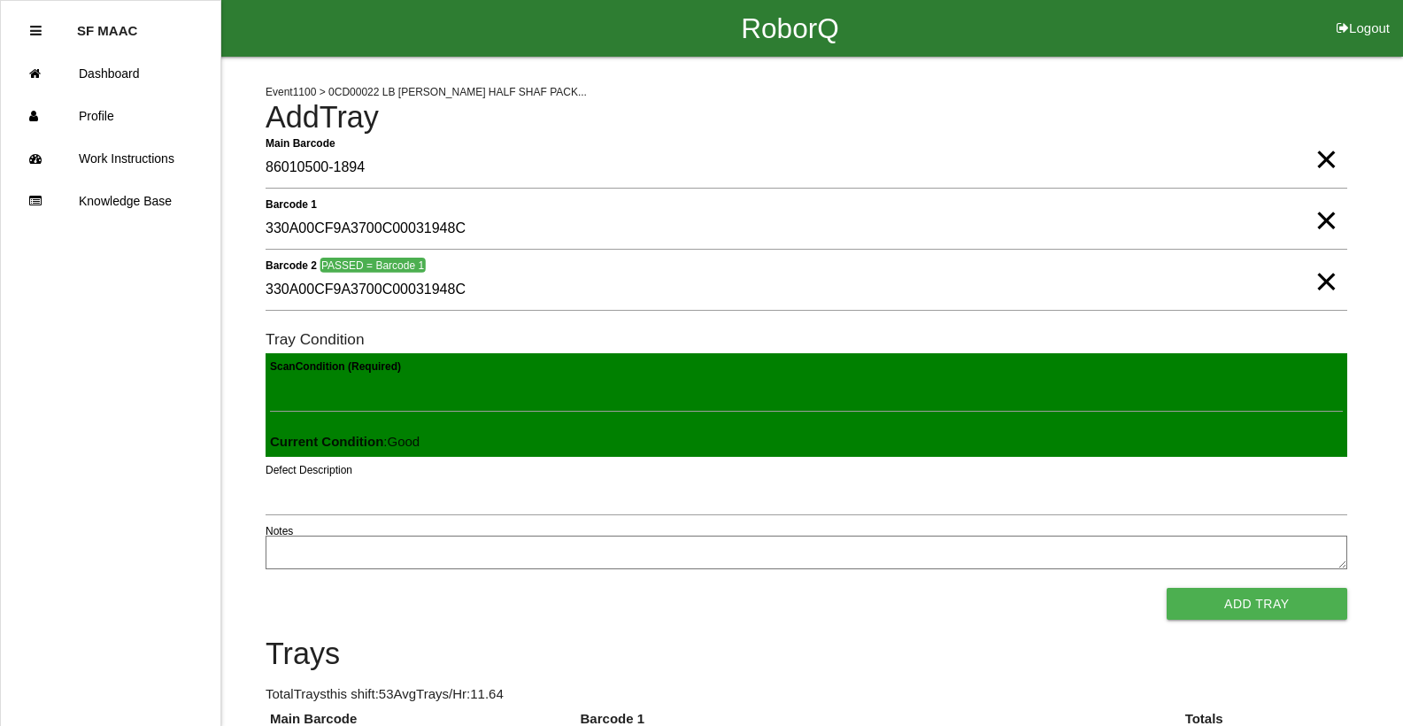
click at [1167, 588] on button "Add Tray" at bounding box center [1257, 604] width 181 height 32
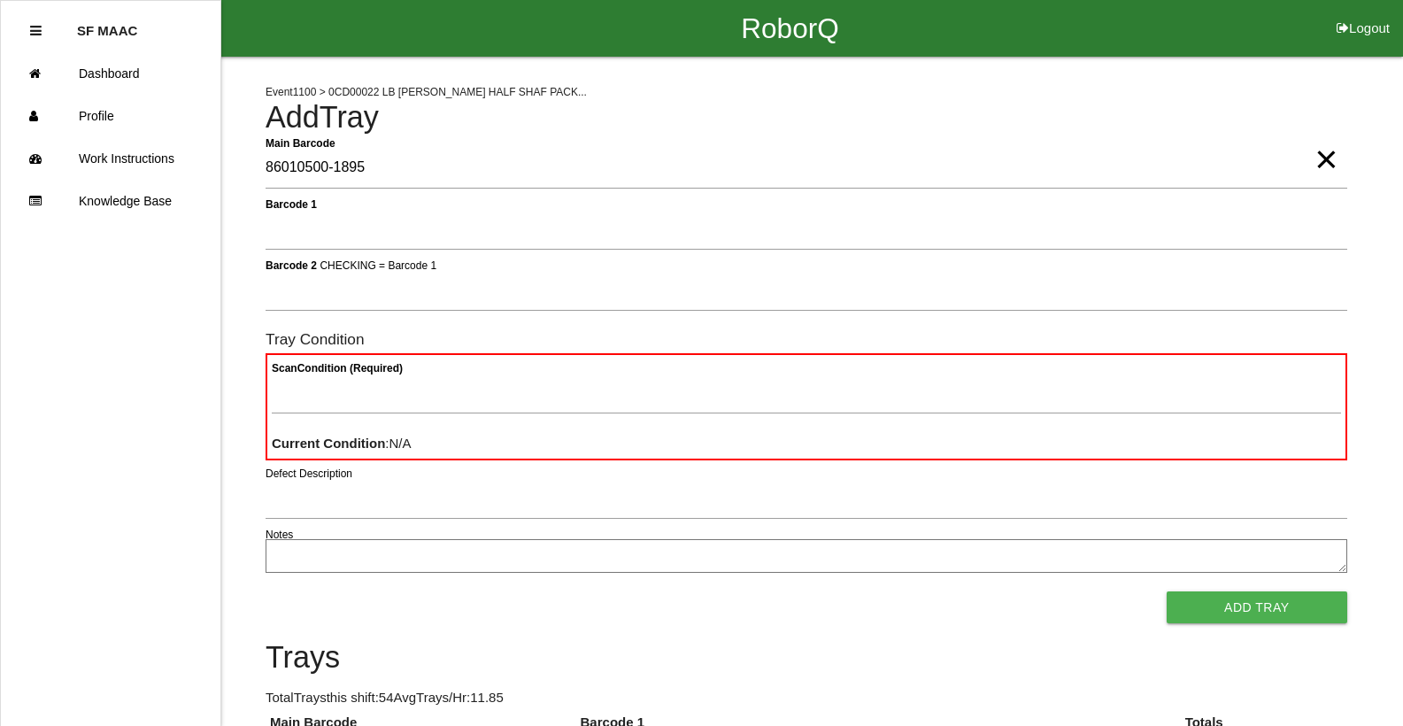
type Barcode "86010500-1895"
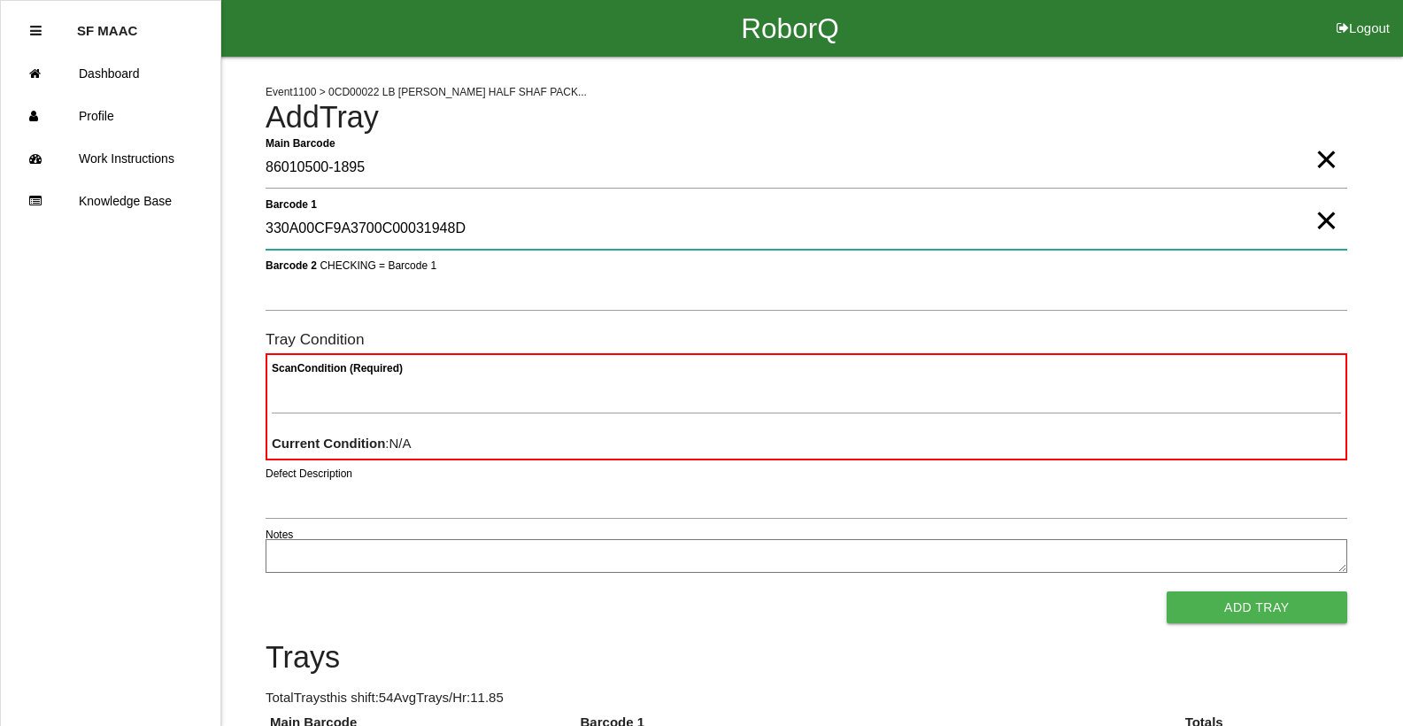
type 1 "330A00CF9A3700C00031948D"
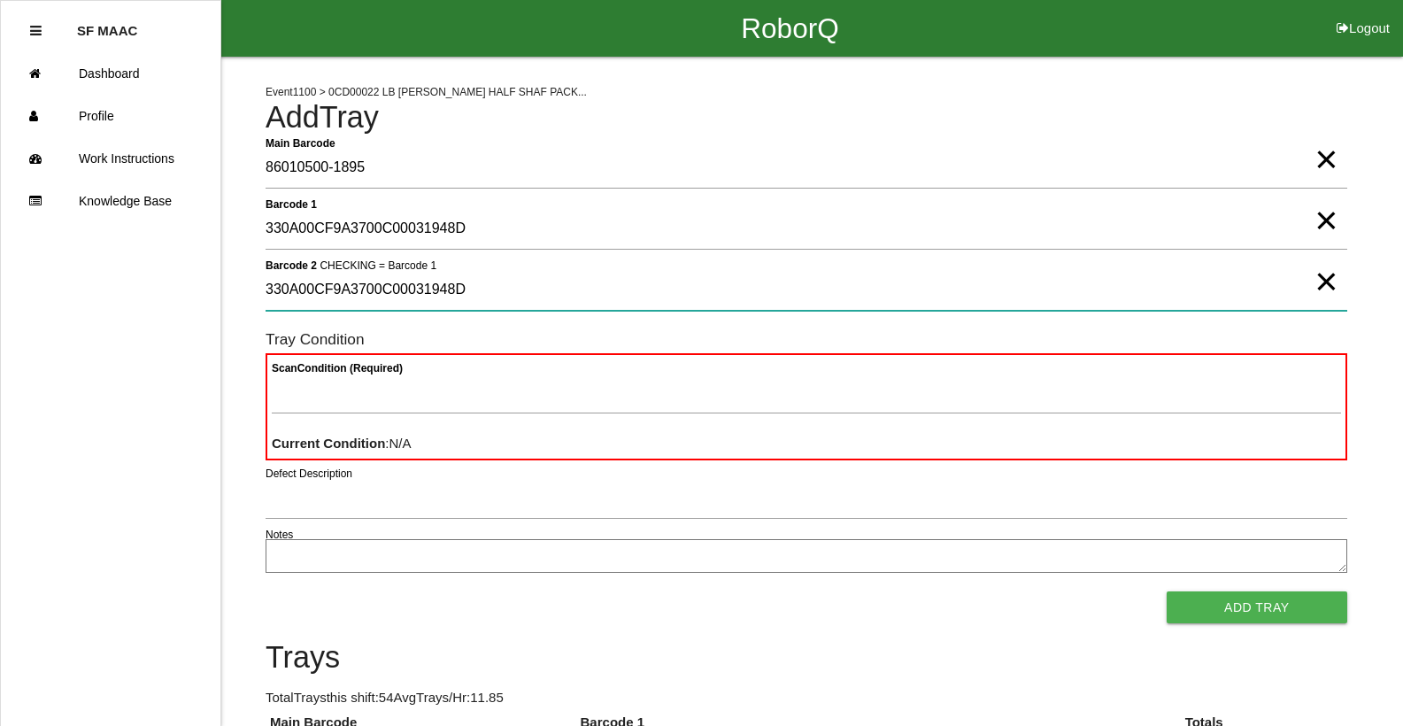
type 2 "330A00CF9A3700C00031948D"
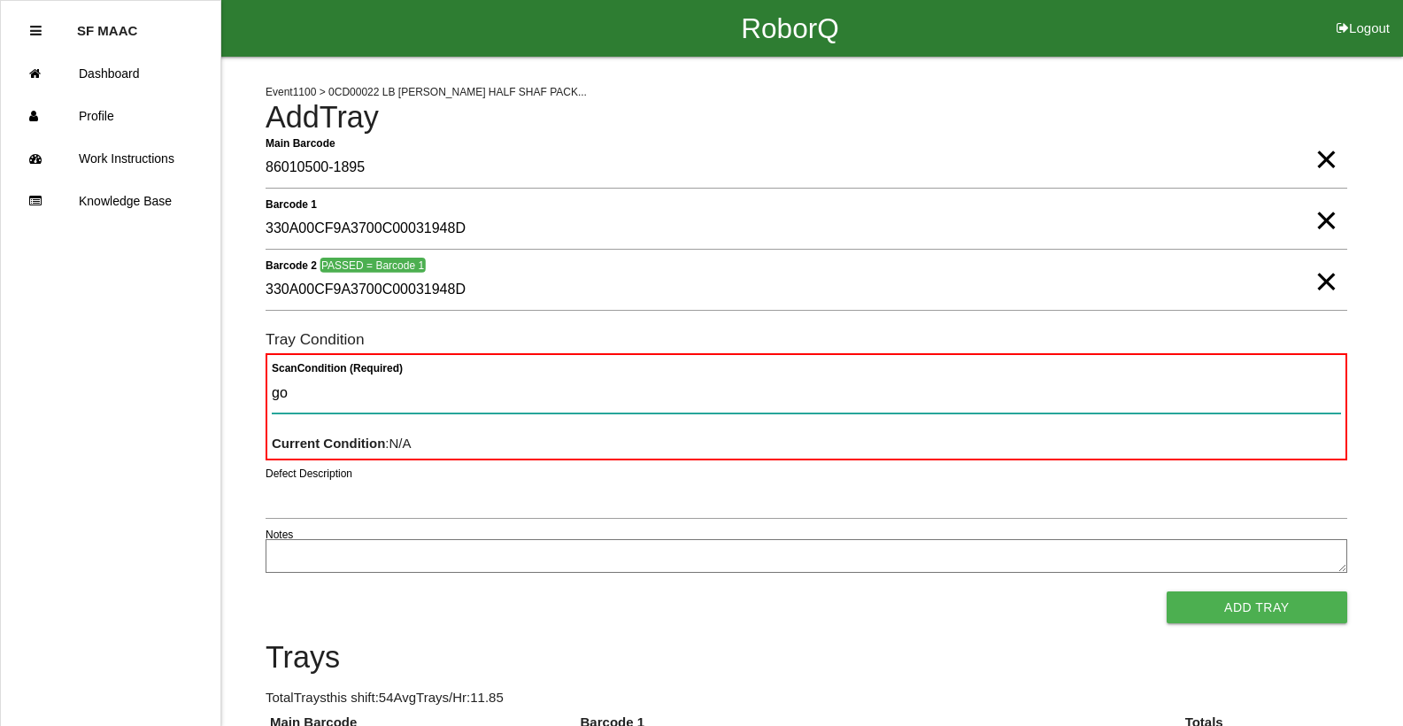
type Condition "goo"
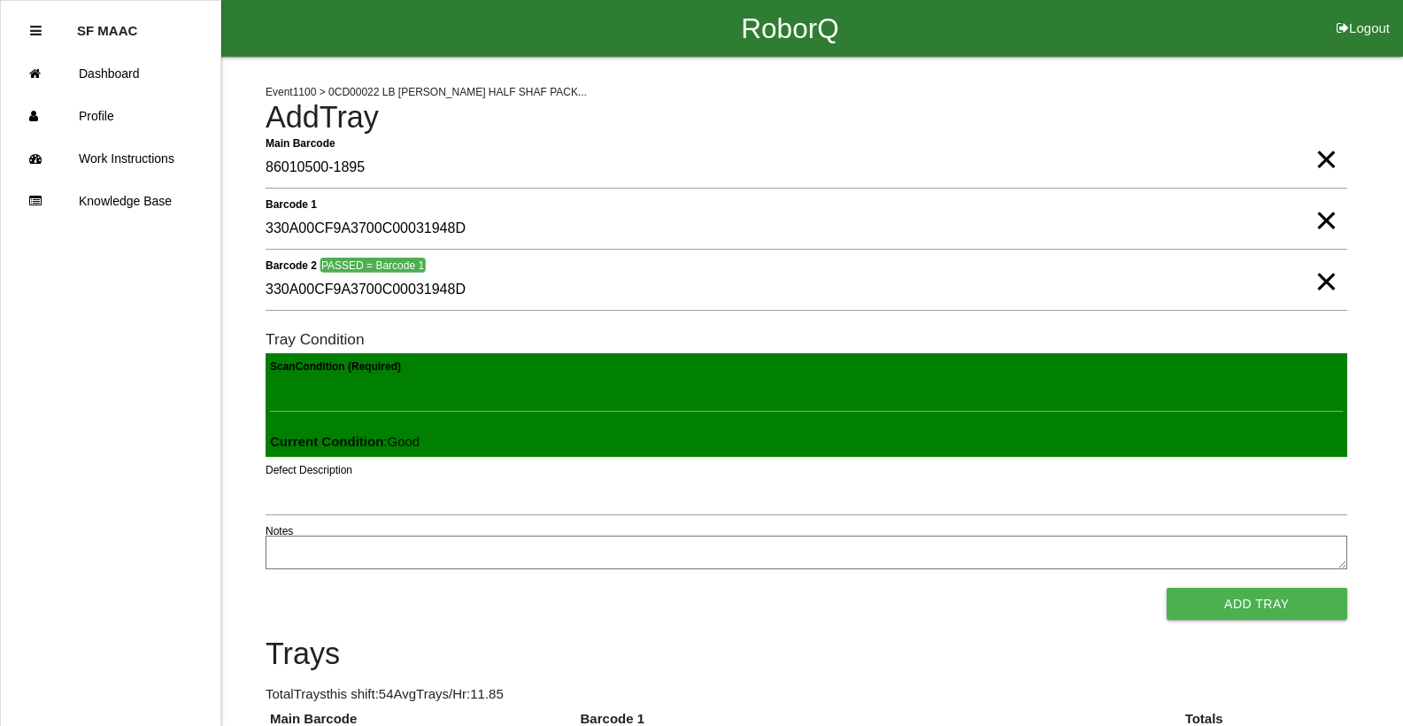
click at [1167, 588] on button "Add Tray" at bounding box center [1257, 604] width 181 height 32
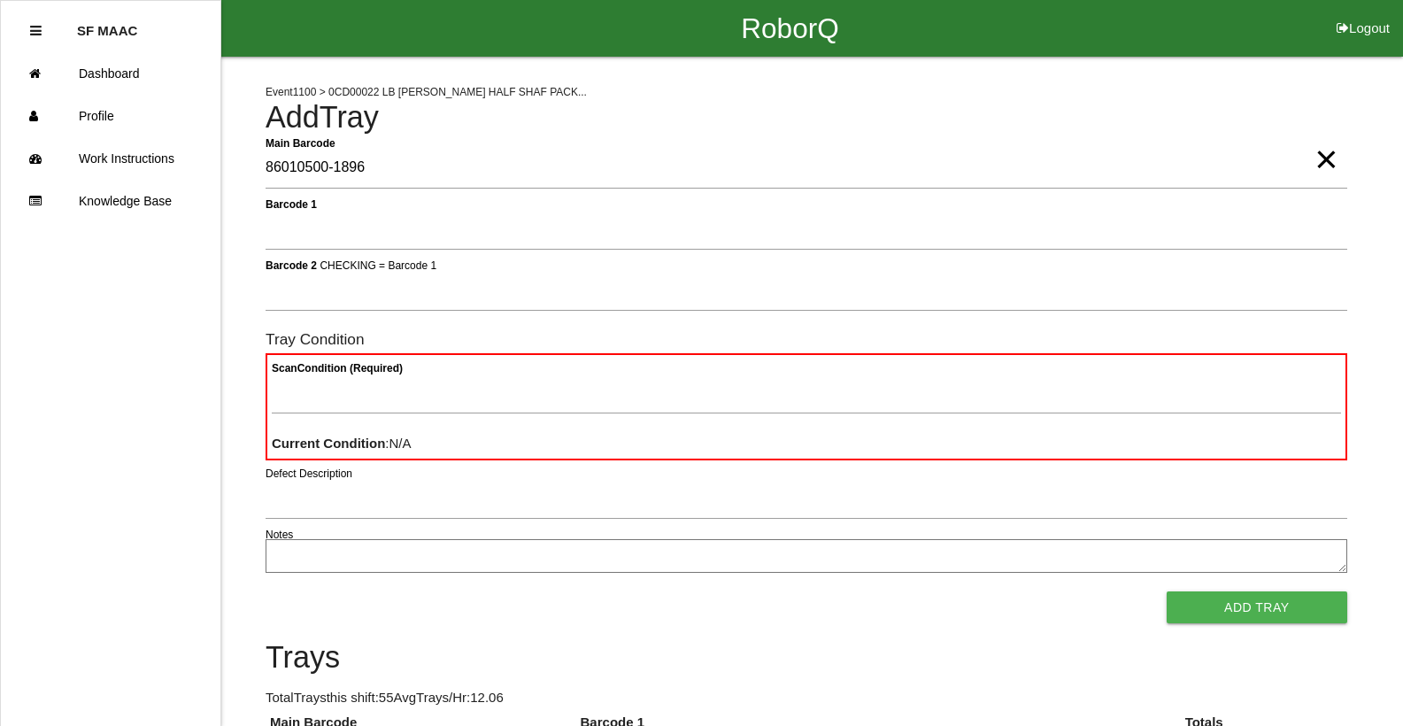
type Barcode "86010500-1896"
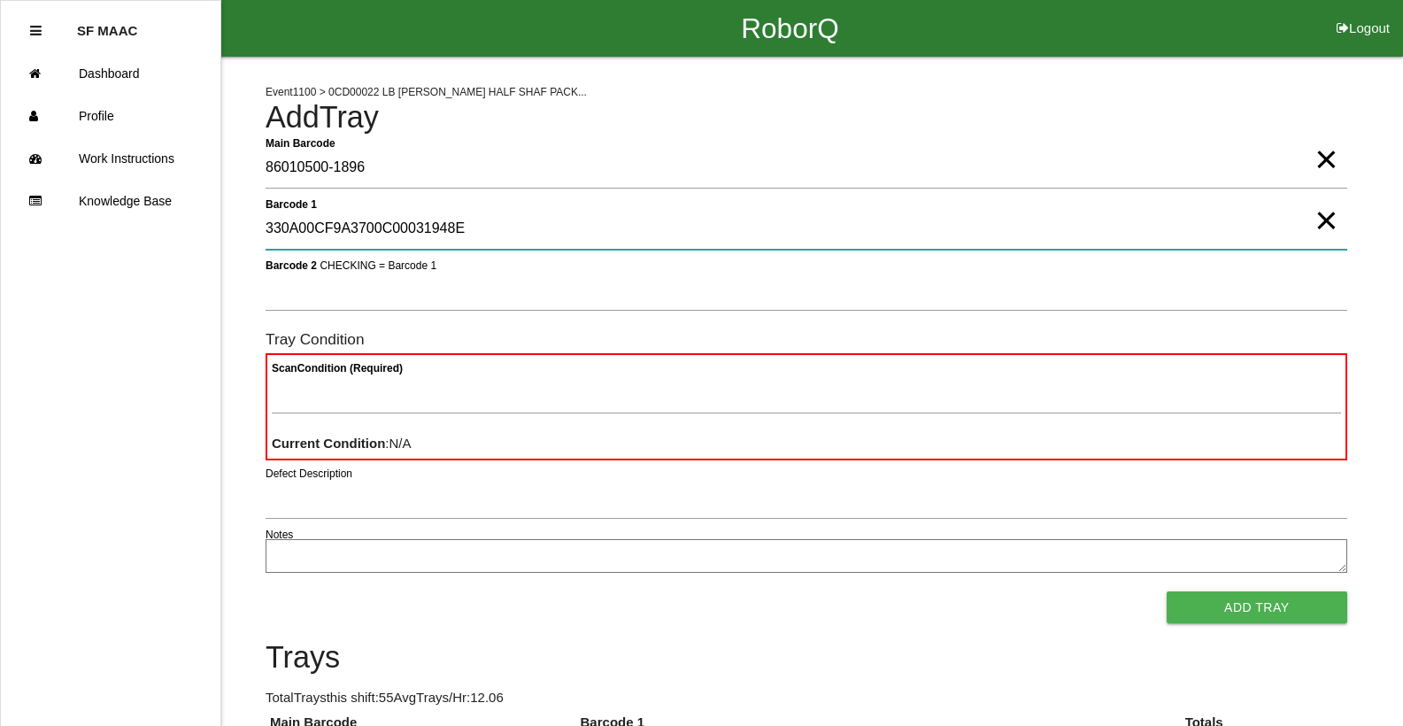
type 1 "330A00CF9A3700C00031948E"
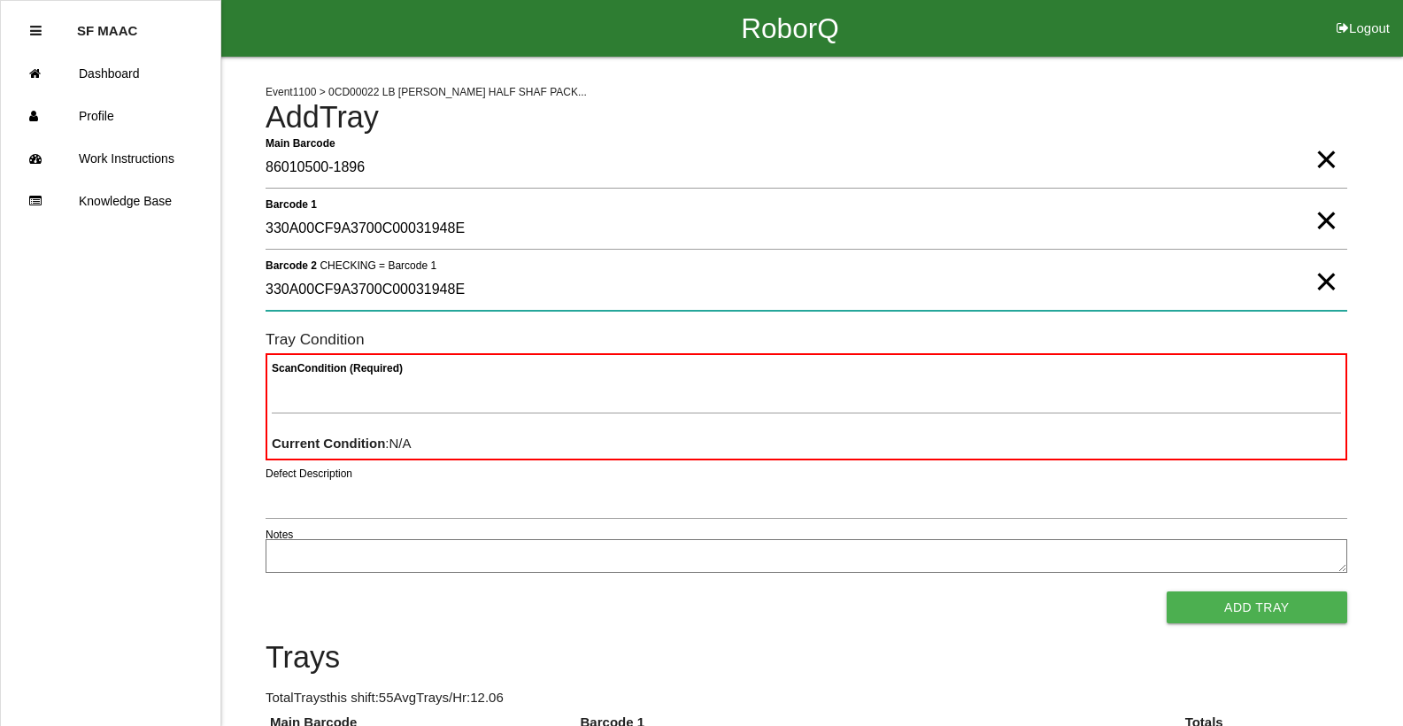
type 2 "330A00CF9A3700C00031948E"
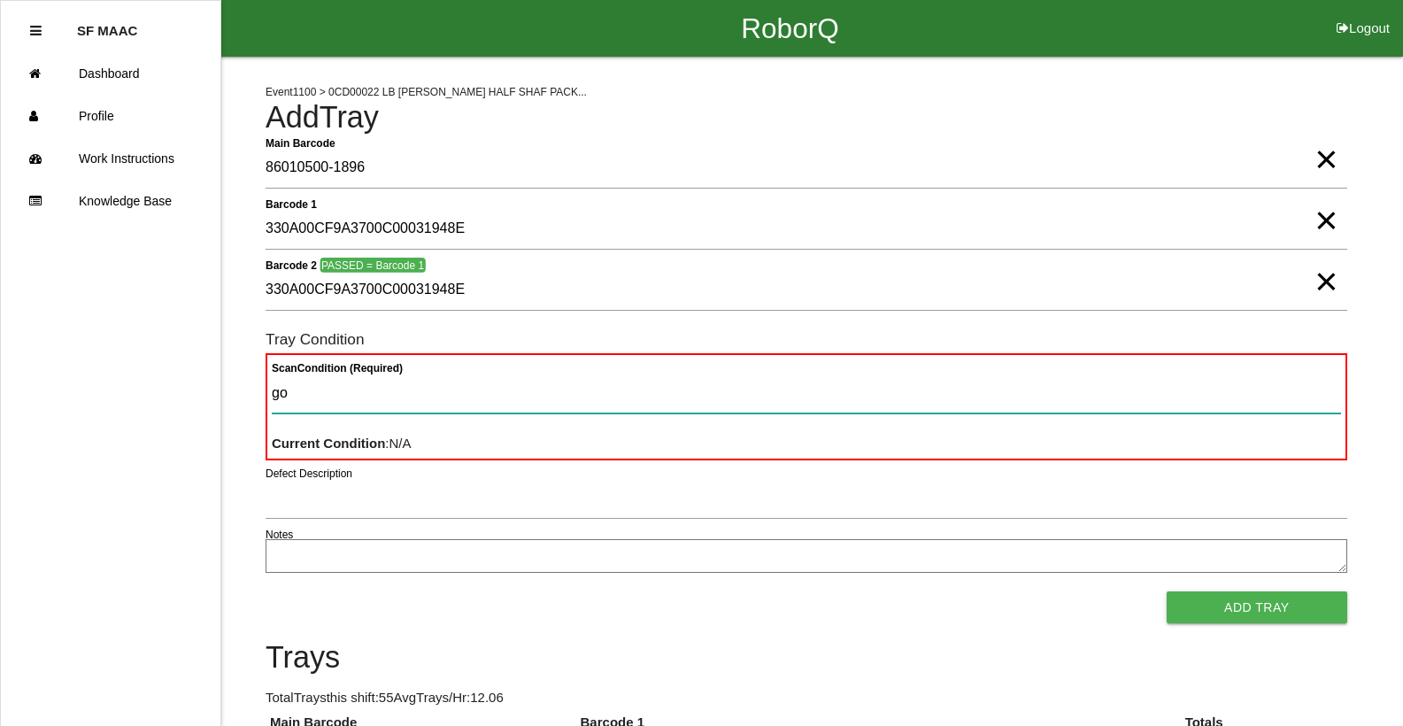
type Condition "goo"
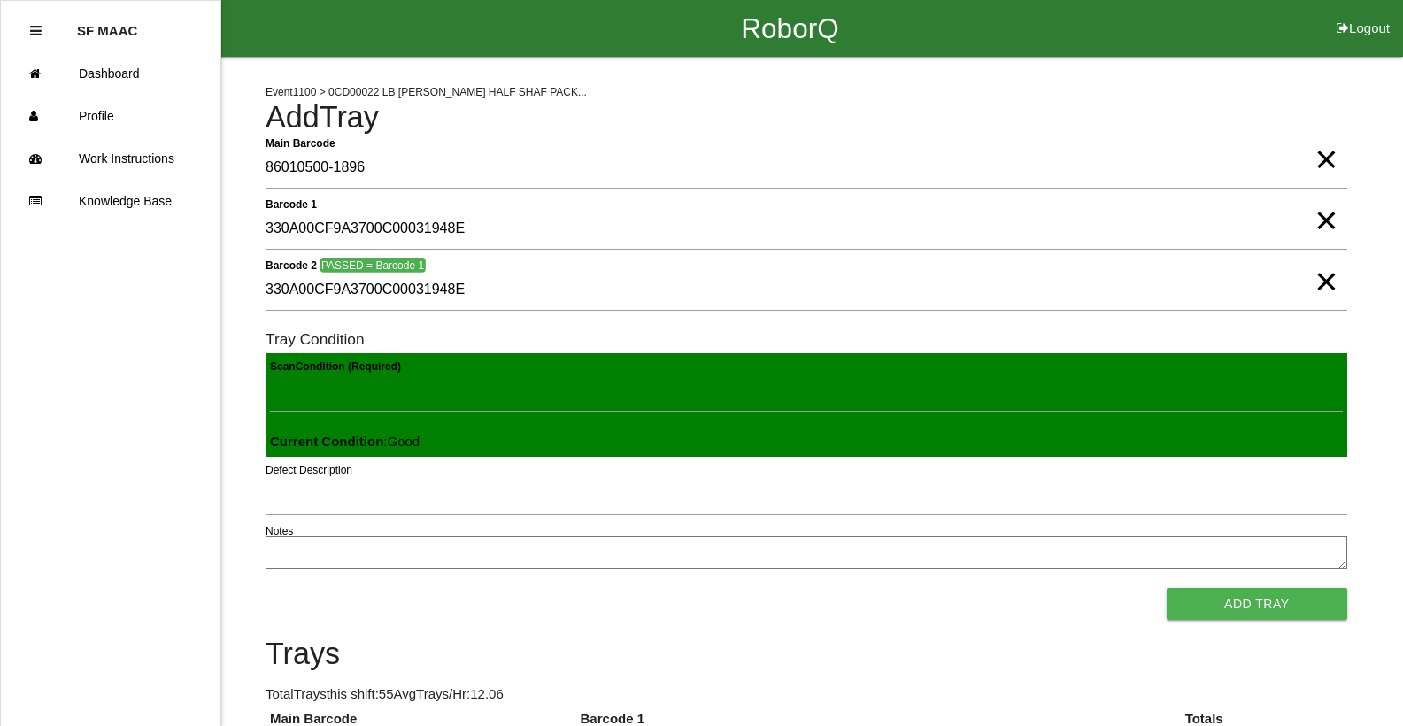
click at [1167, 588] on button "Add Tray" at bounding box center [1257, 604] width 181 height 32
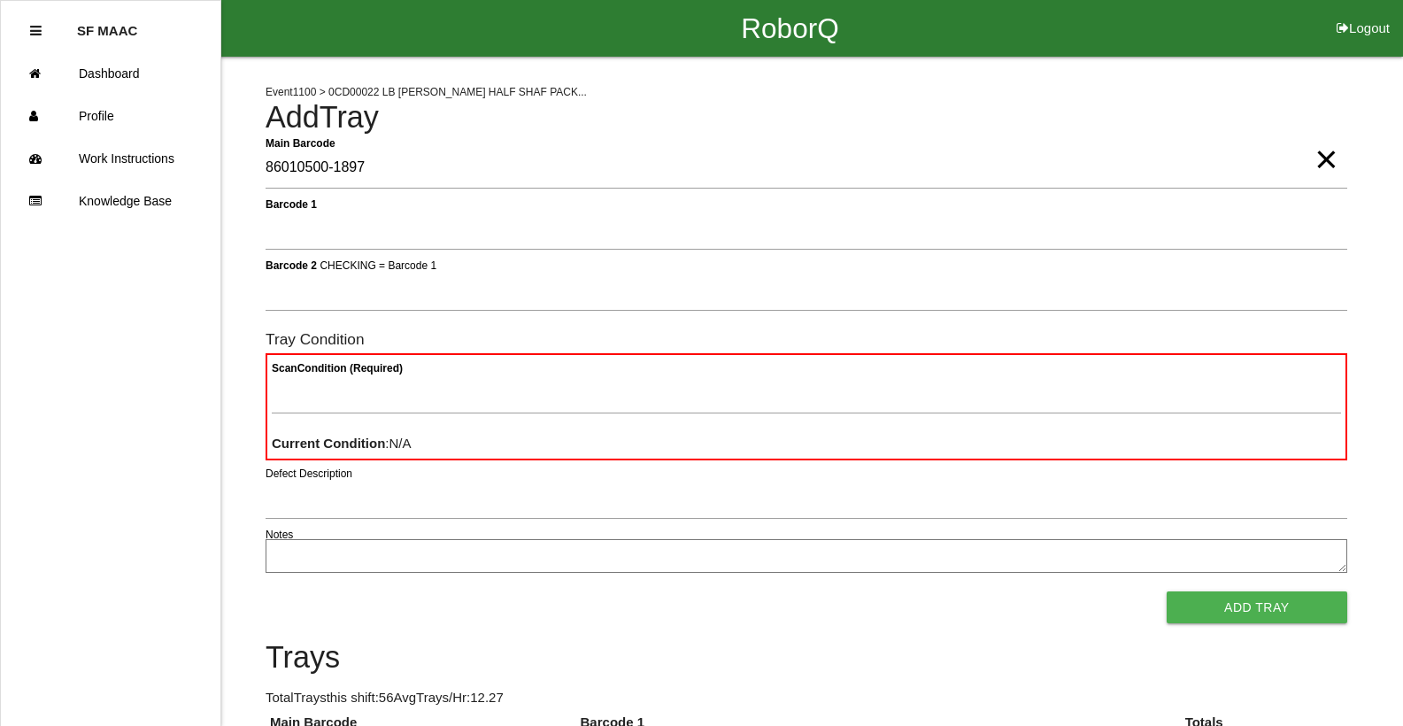
type Barcode "86010500-1897"
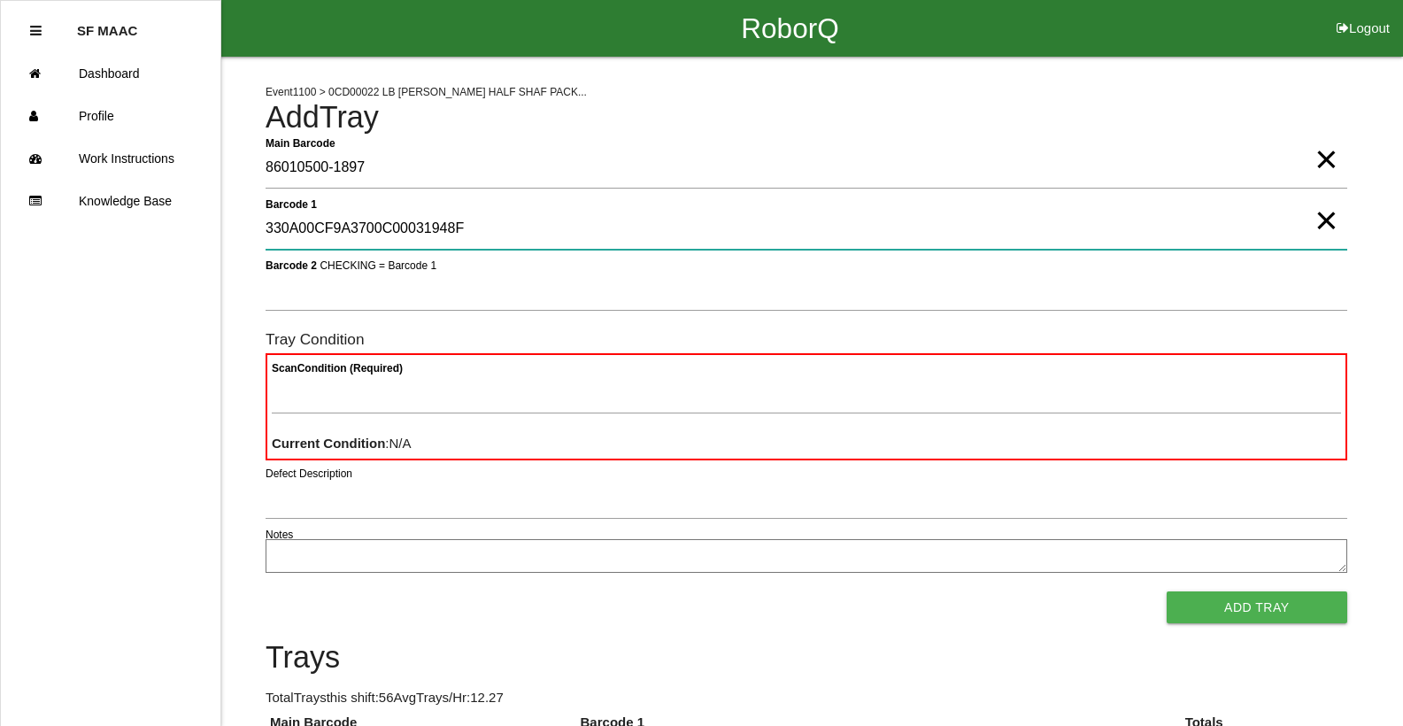
type 1 "330A00CF9A3700C00031948F"
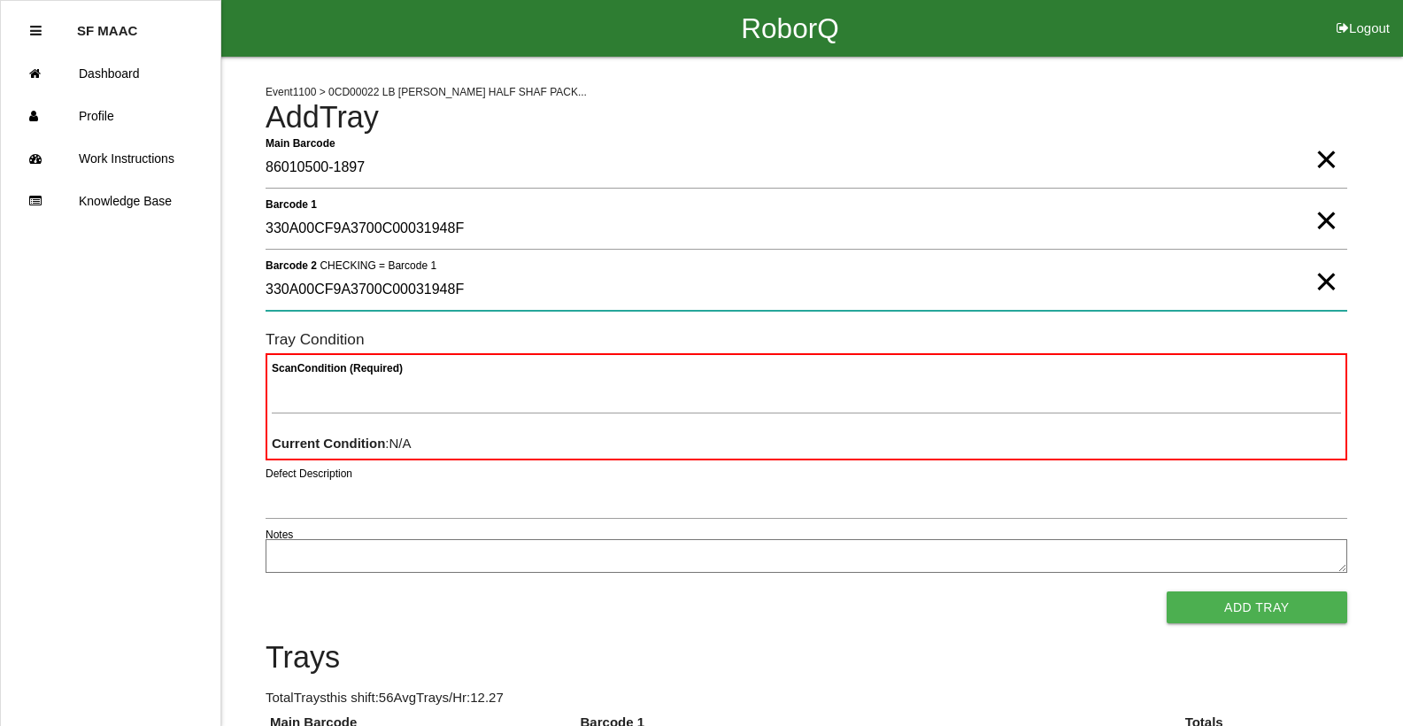
type 2 "330A00CF9A3700C00031948F"
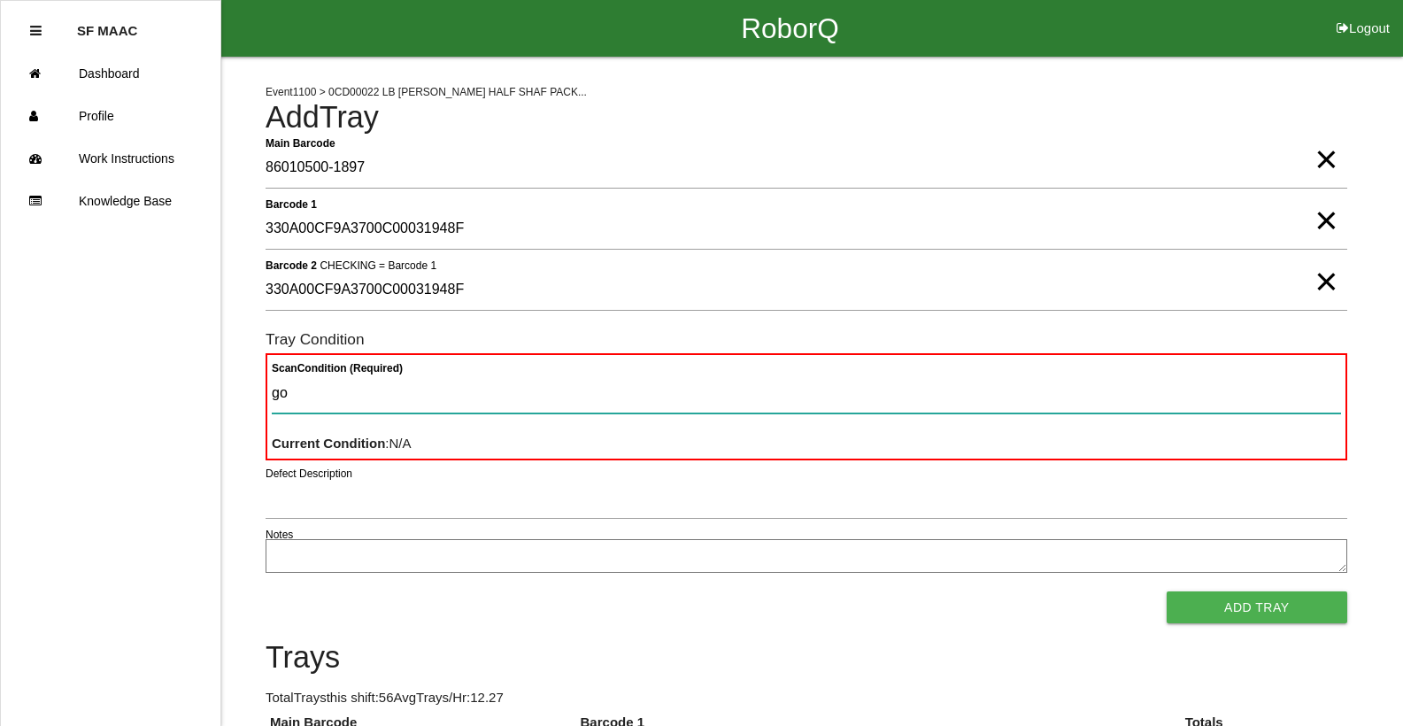
type Condition "goo"
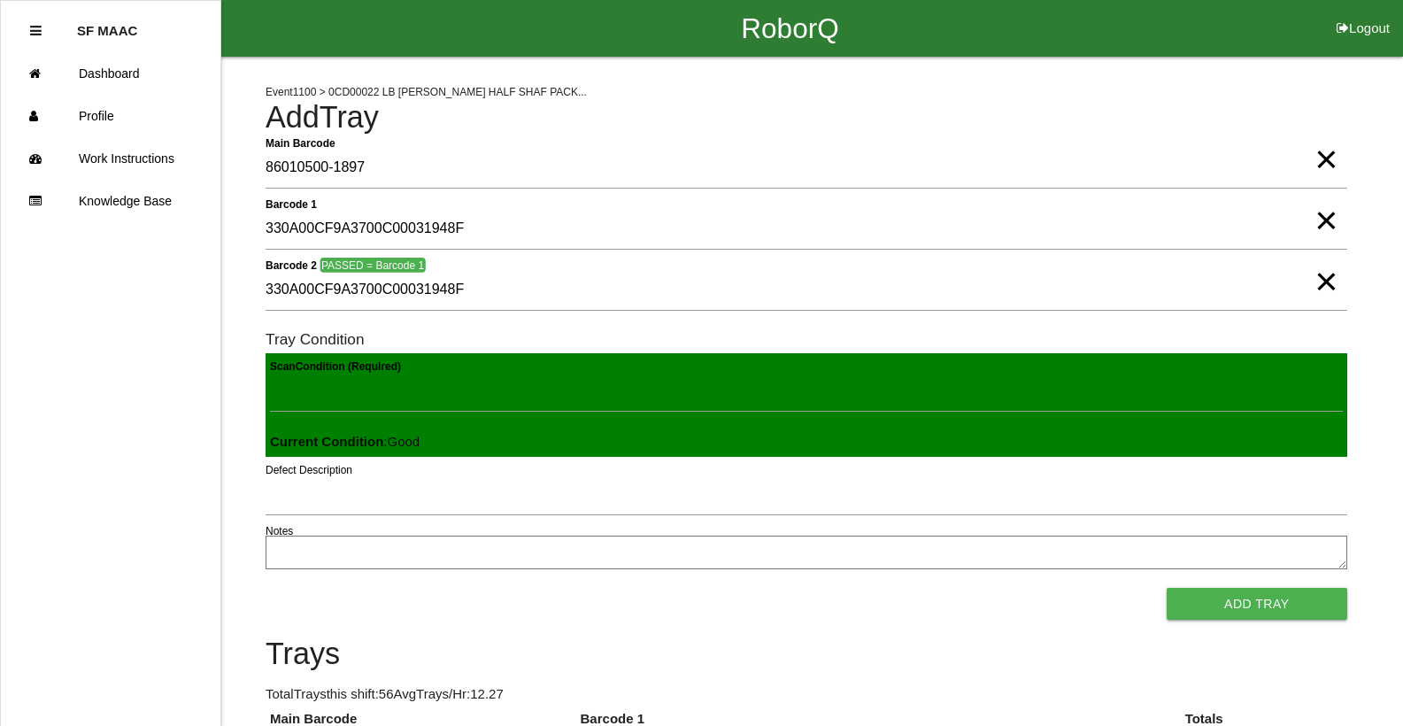
click at [1167, 588] on button "Add Tray" at bounding box center [1257, 604] width 181 height 32
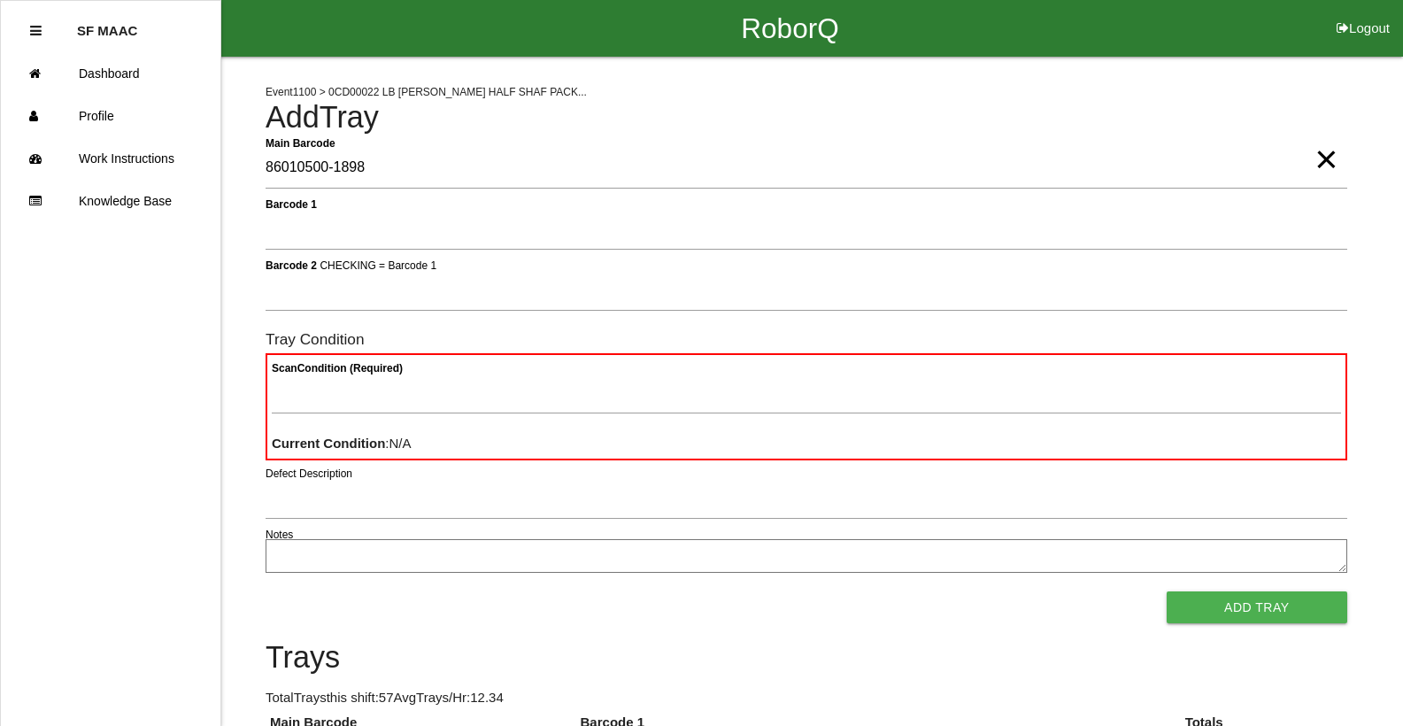
type Barcode "86010500-1898"
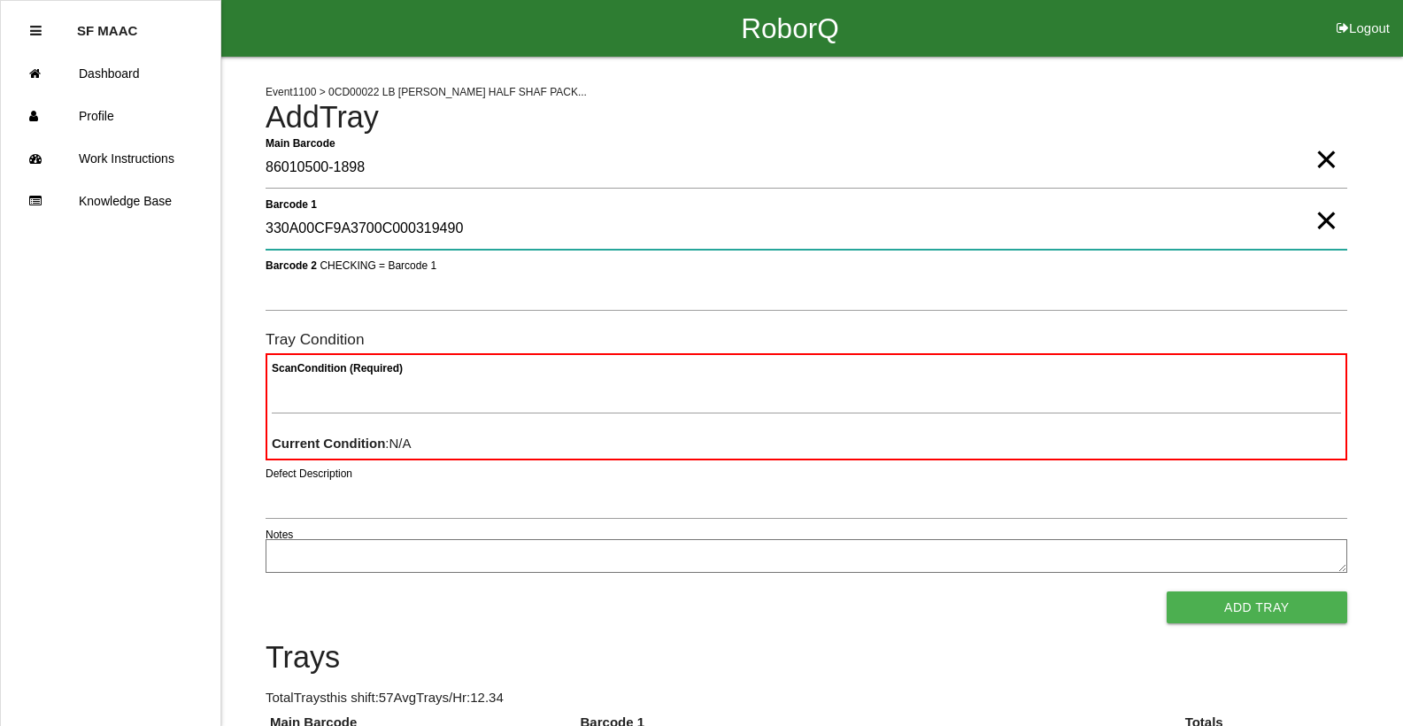
type 1 "330A00CF9A3700C000319490"
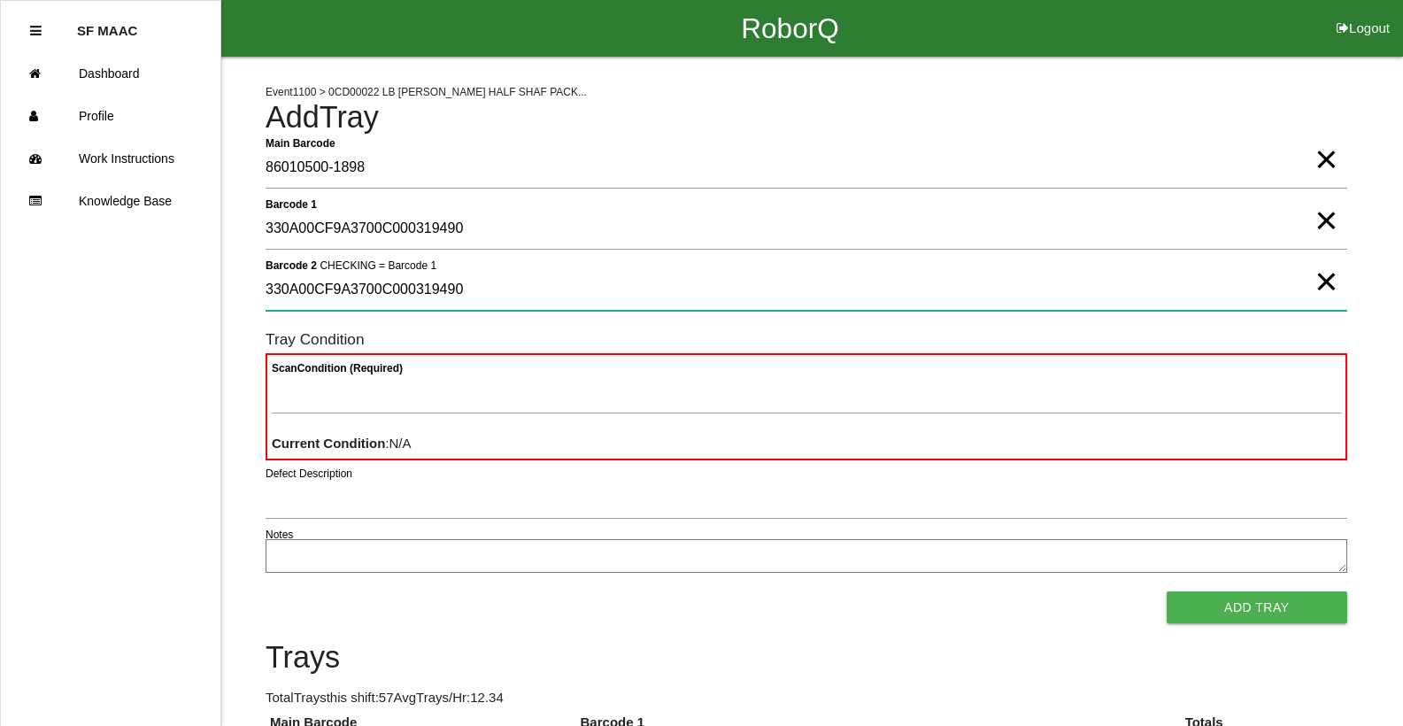
type 2 "330A00CF9A3700C000319490"
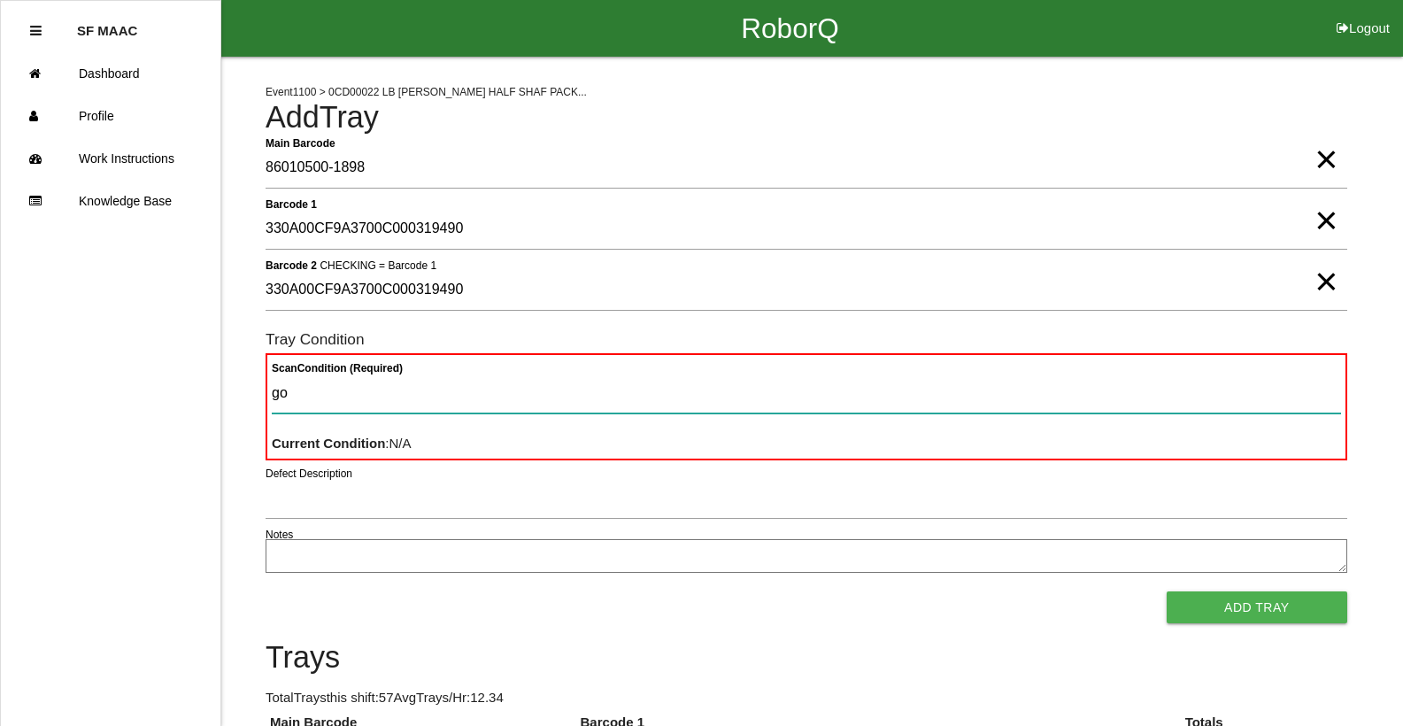
type Condition "goo"
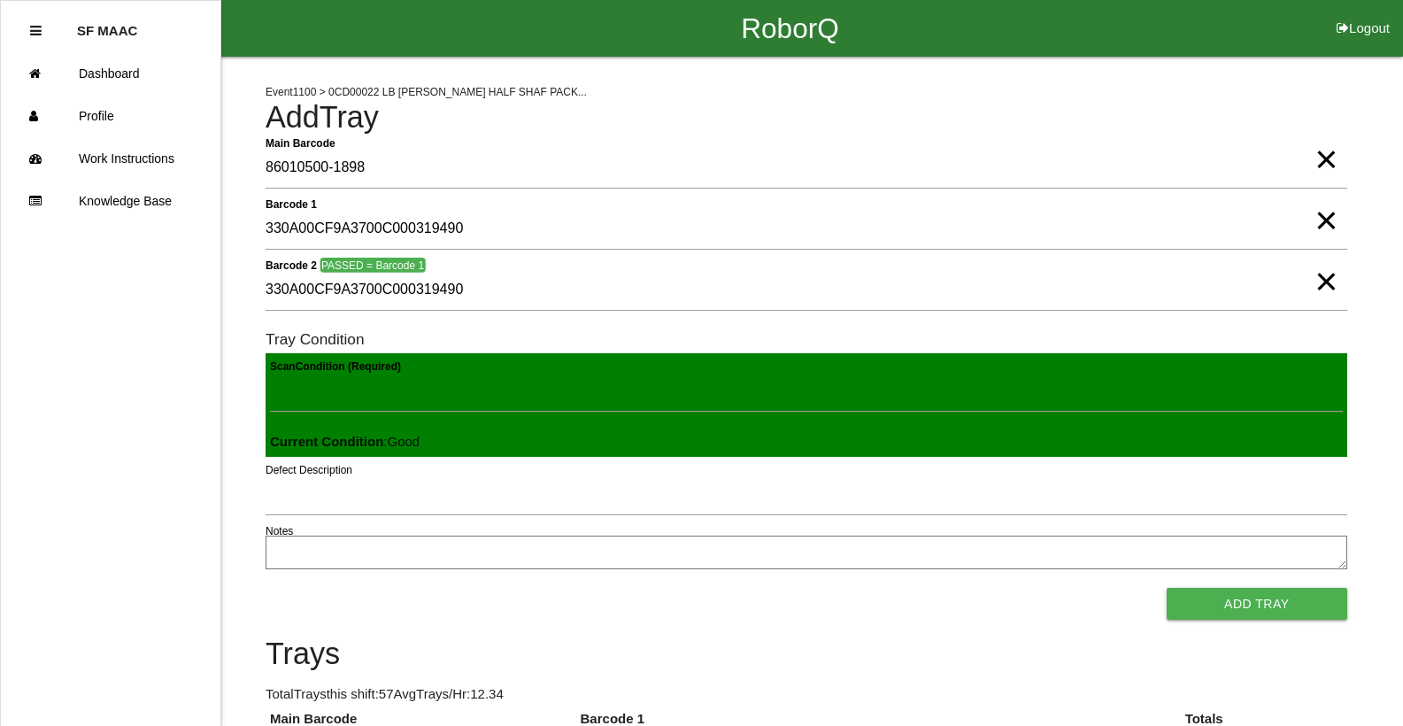
click at [1167, 588] on button "Add Tray" at bounding box center [1257, 604] width 181 height 32
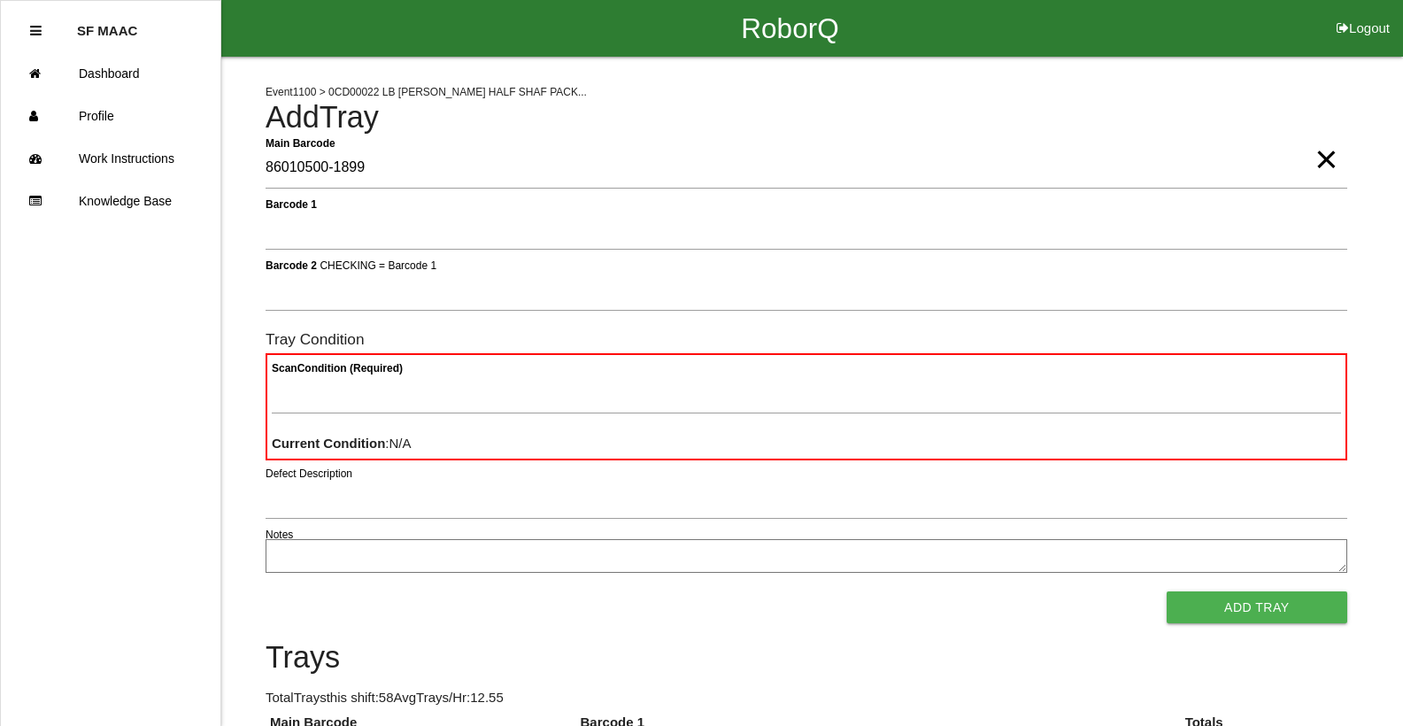
type Barcode "86010500-1899"
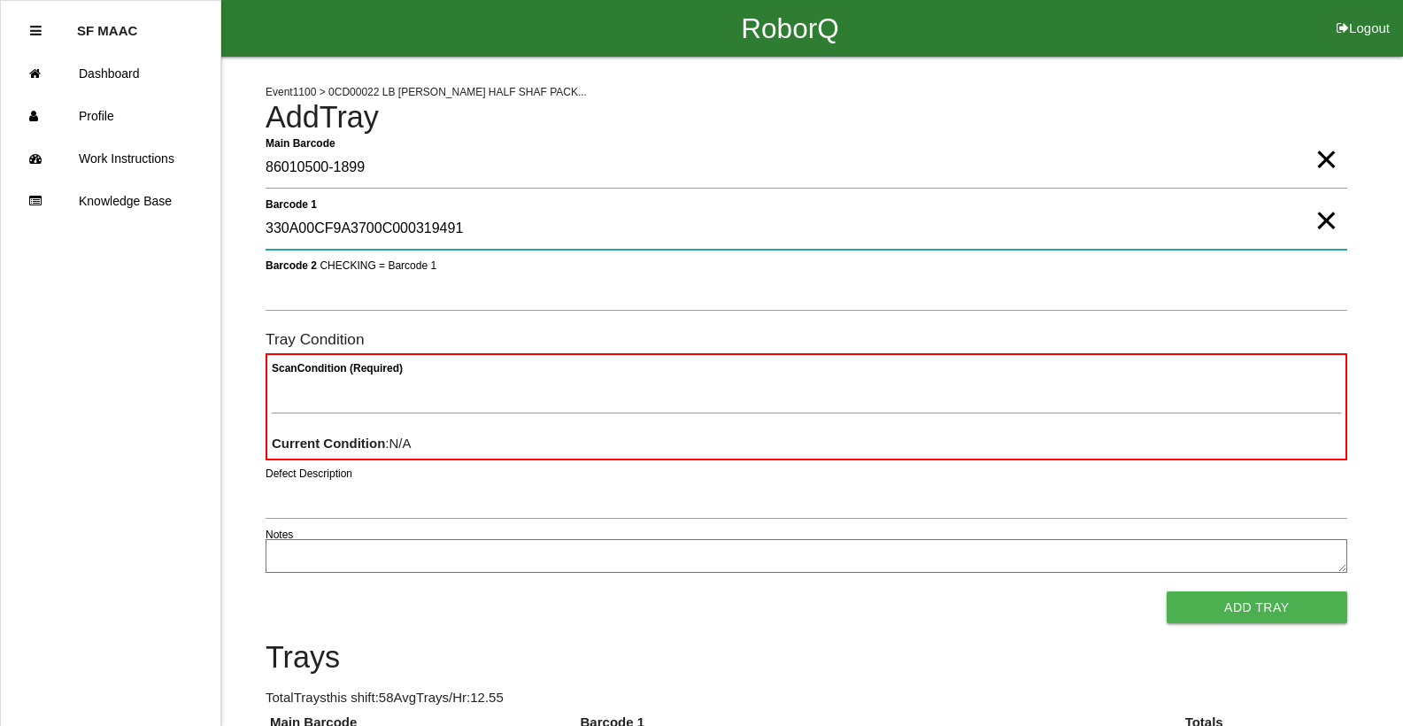
type 1 "330A00CF9A3700C000319491"
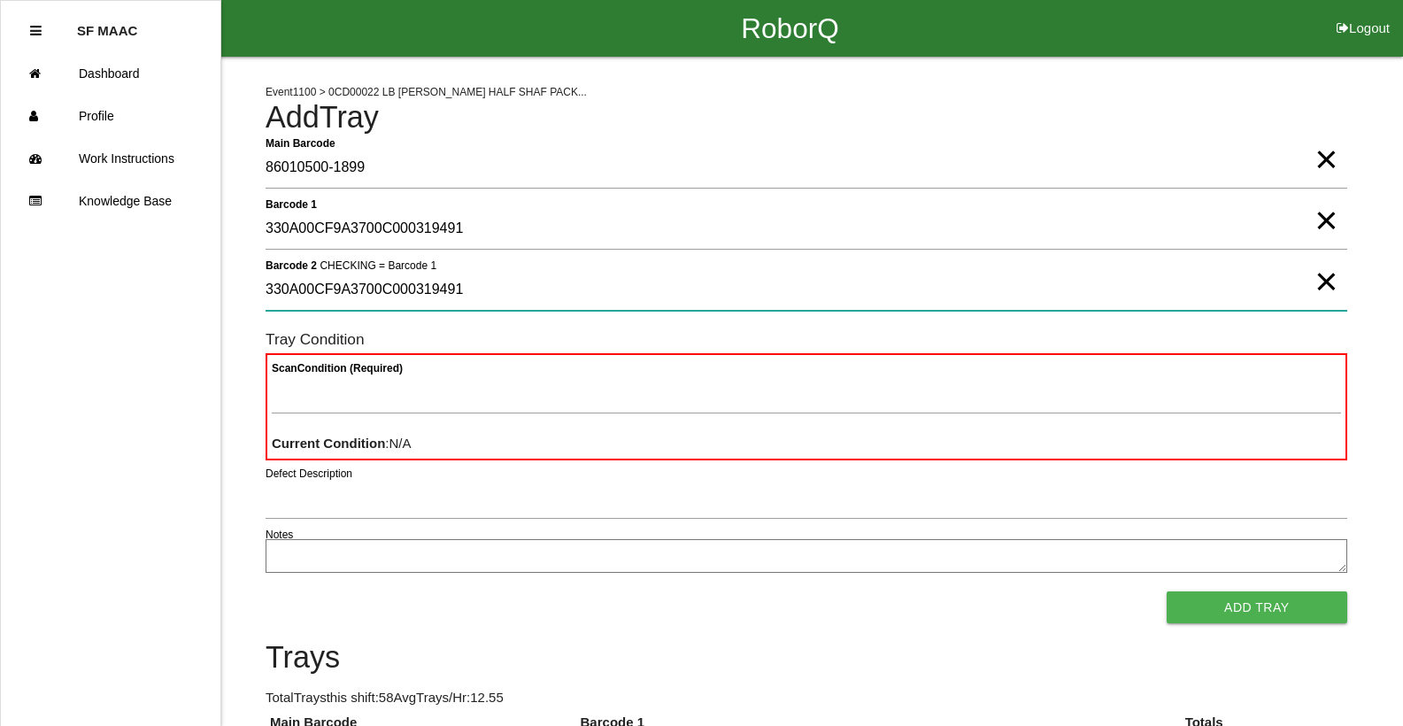
type 2 "330A00CF9A3700C000319491"
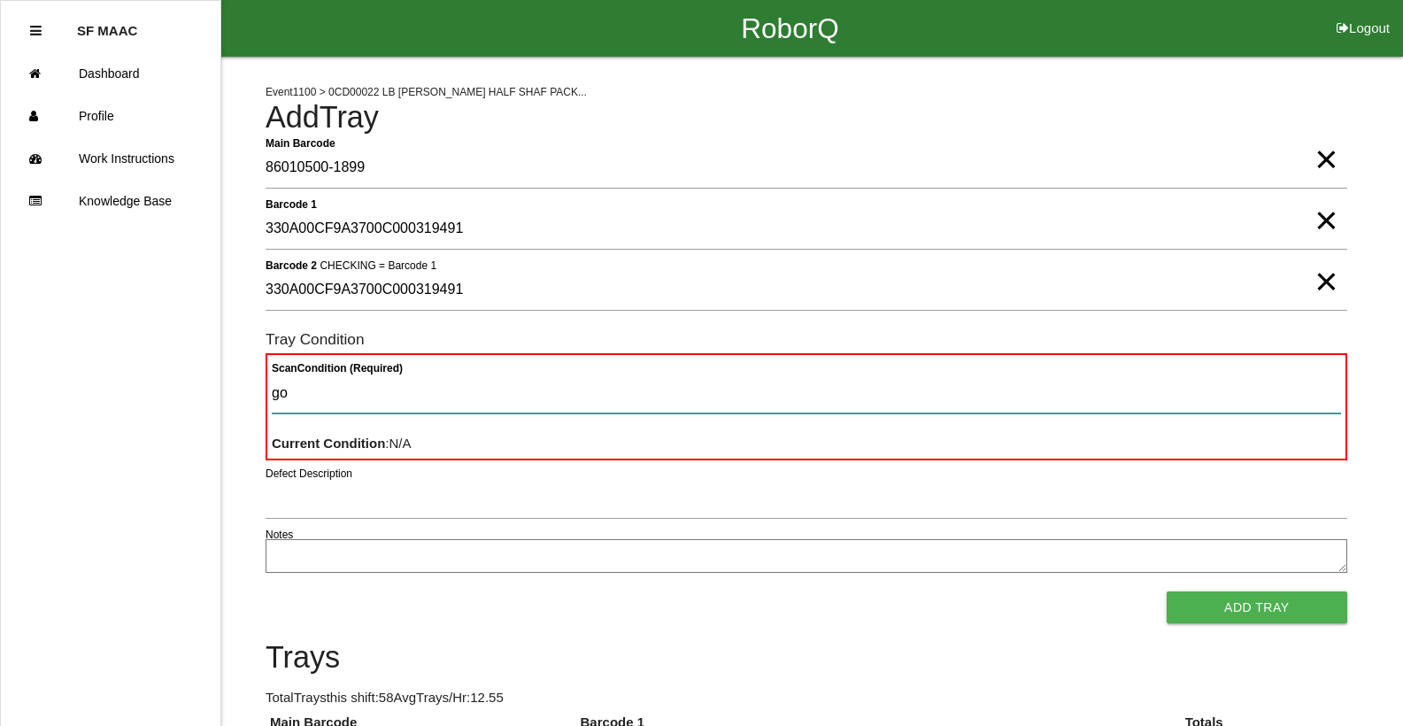
type Condition "goo"
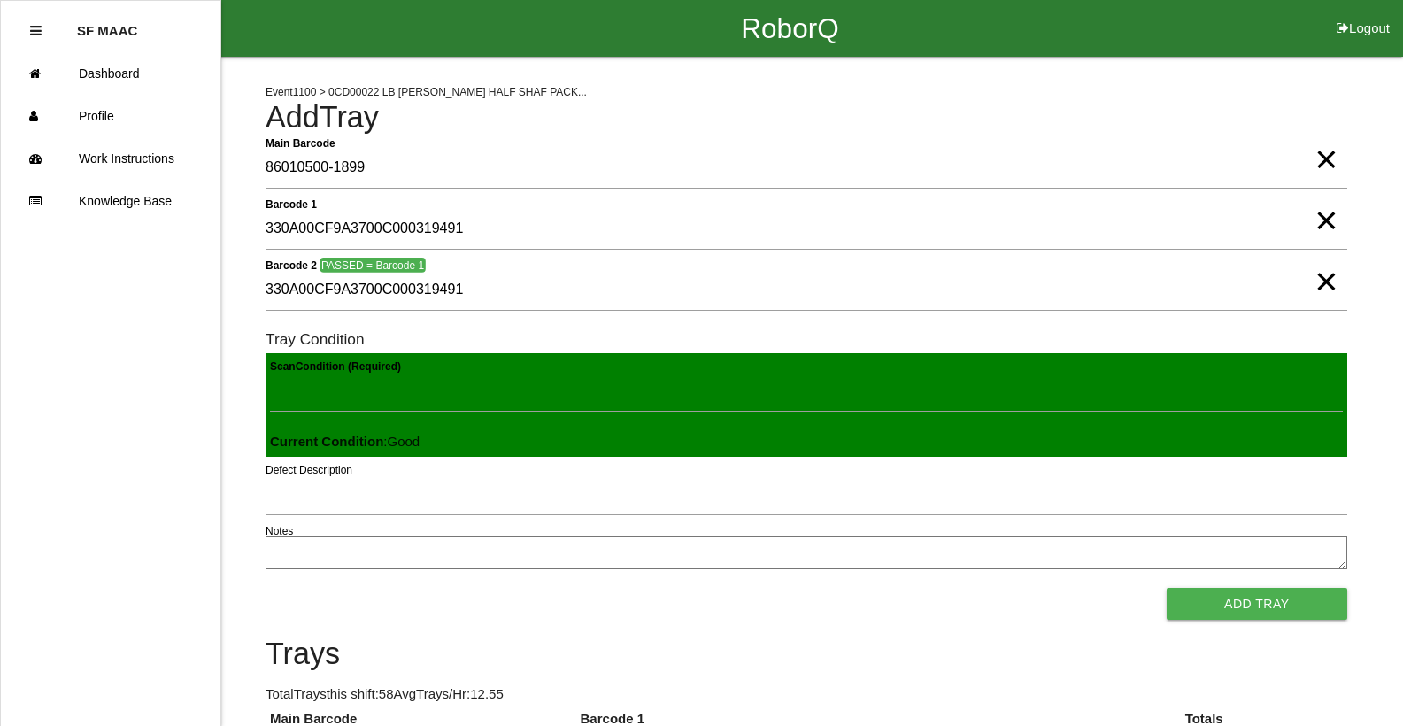
click at [1167, 588] on button "Add Tray" at bounding box center [1257, 604] width 181 height 32
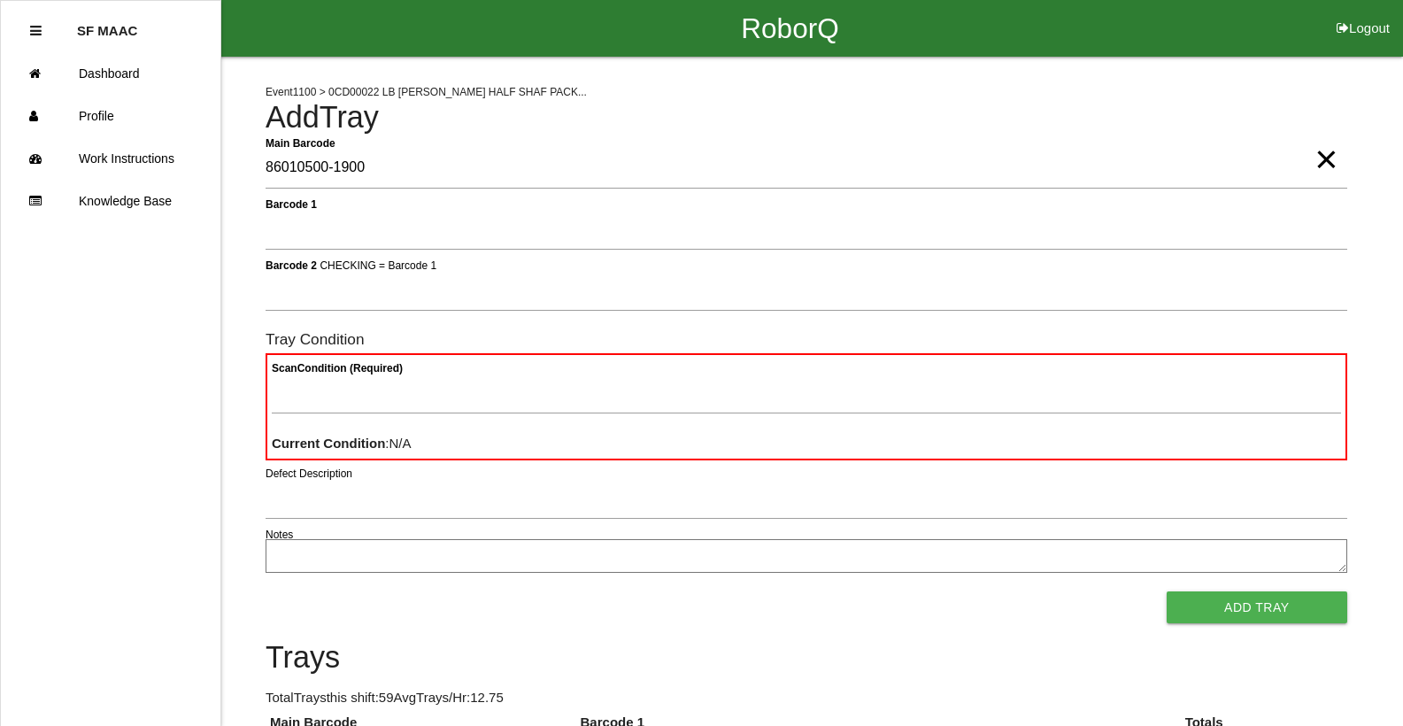
type Barcode "86010500-1900"
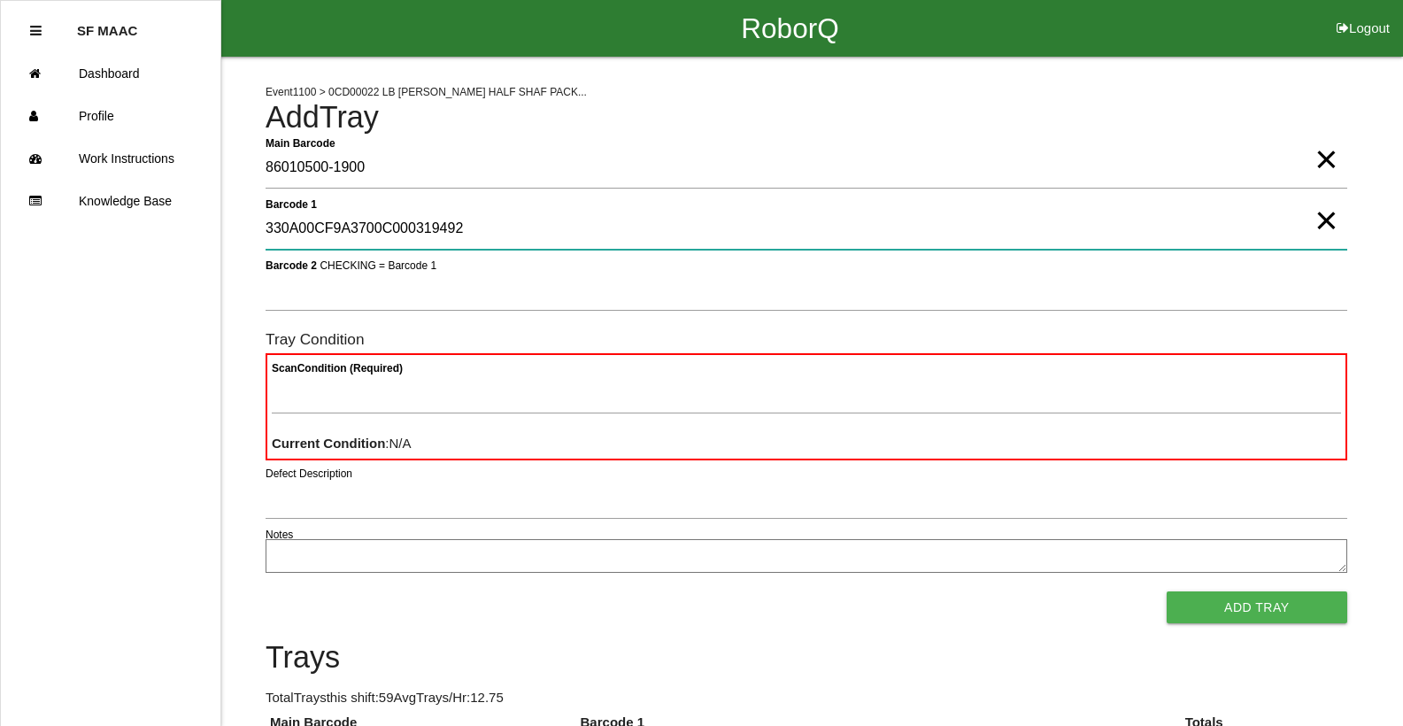
type 1 "330A00CF9A3700C000319492"
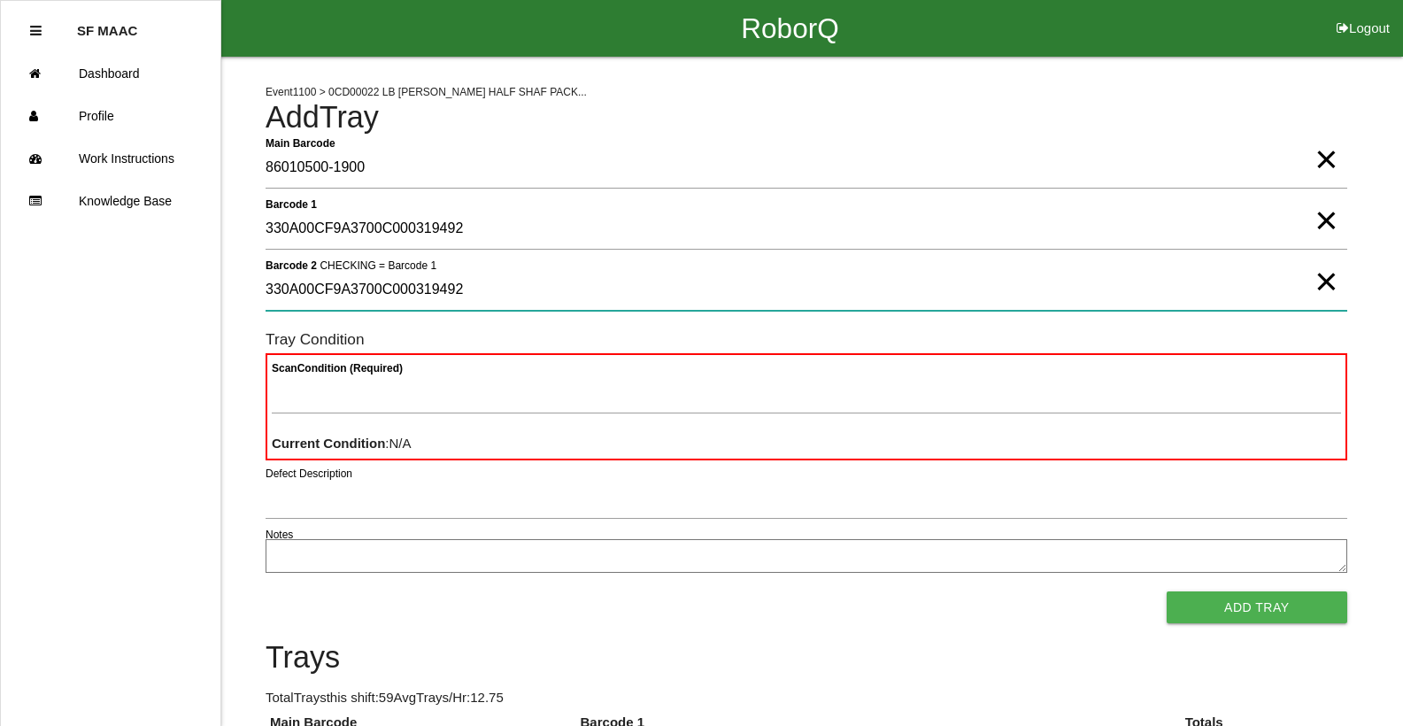
type 2 "330A00CF9A3700C000319492"
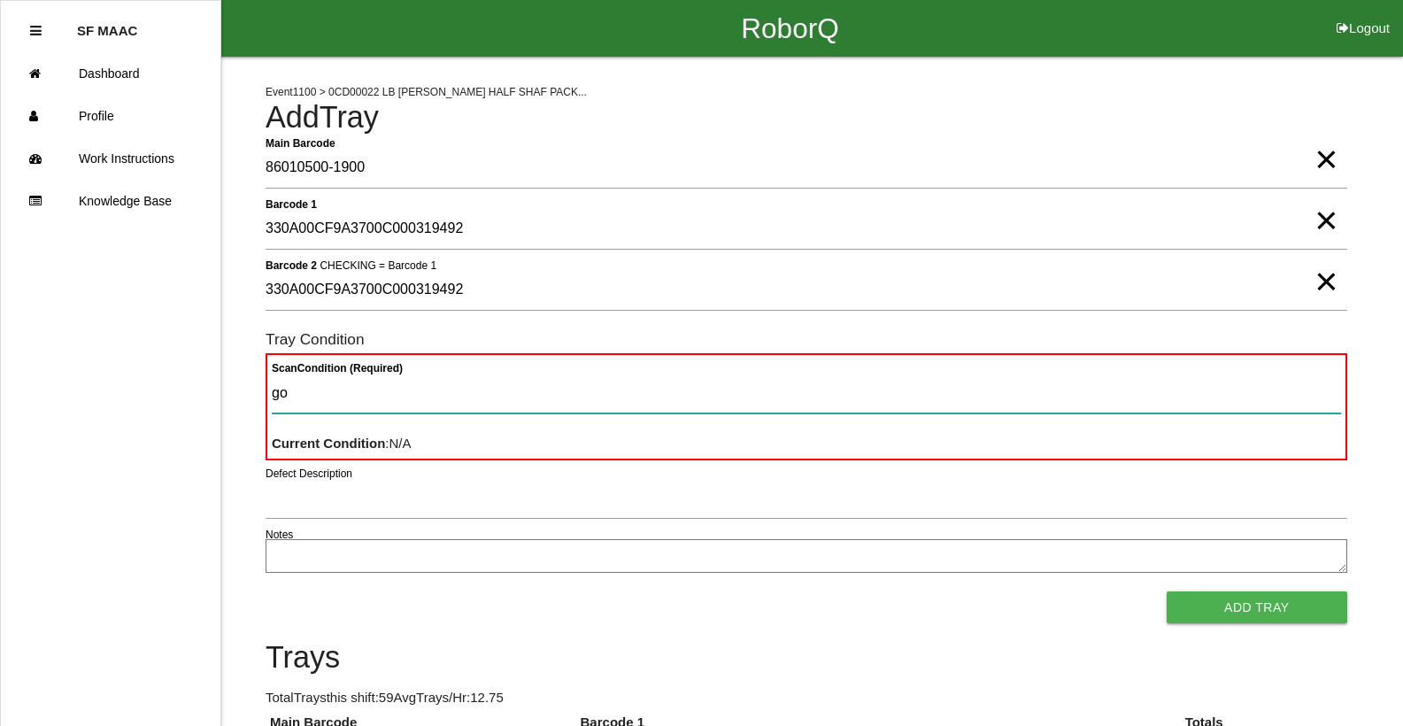
type Condition "goo"
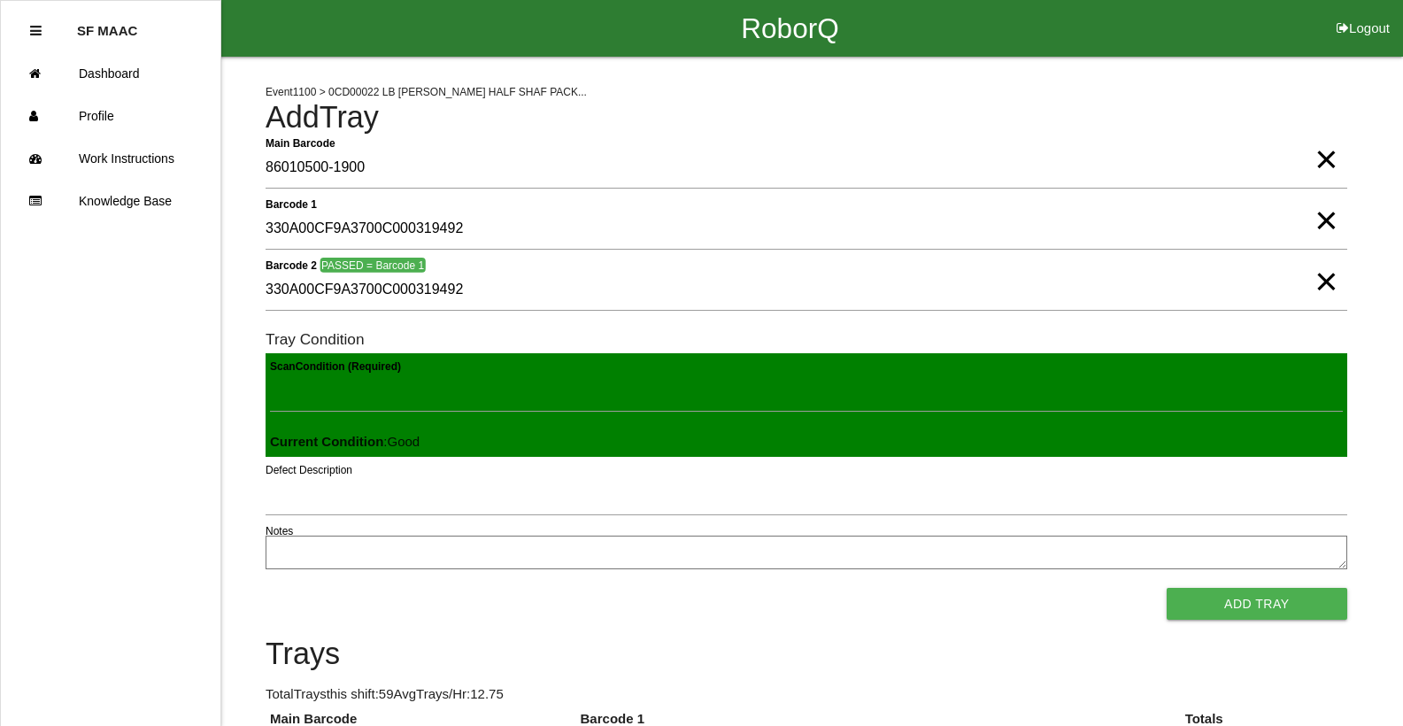
click button "Add Tray" at bounding box center [1257, 604] width 181 height 32
